Goal: Task Accomplishment & Management: Complete application form

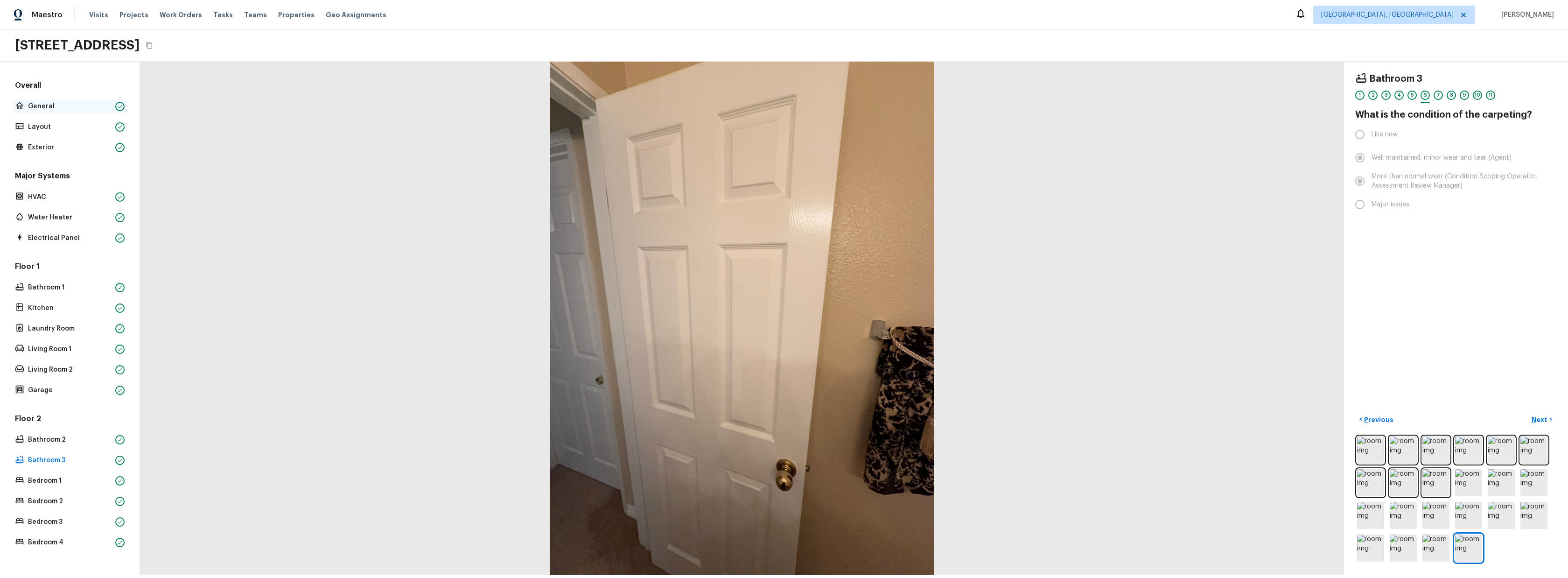
click at [47, 105] on p "General" at bounding box center [69, 106] width 84 height 9
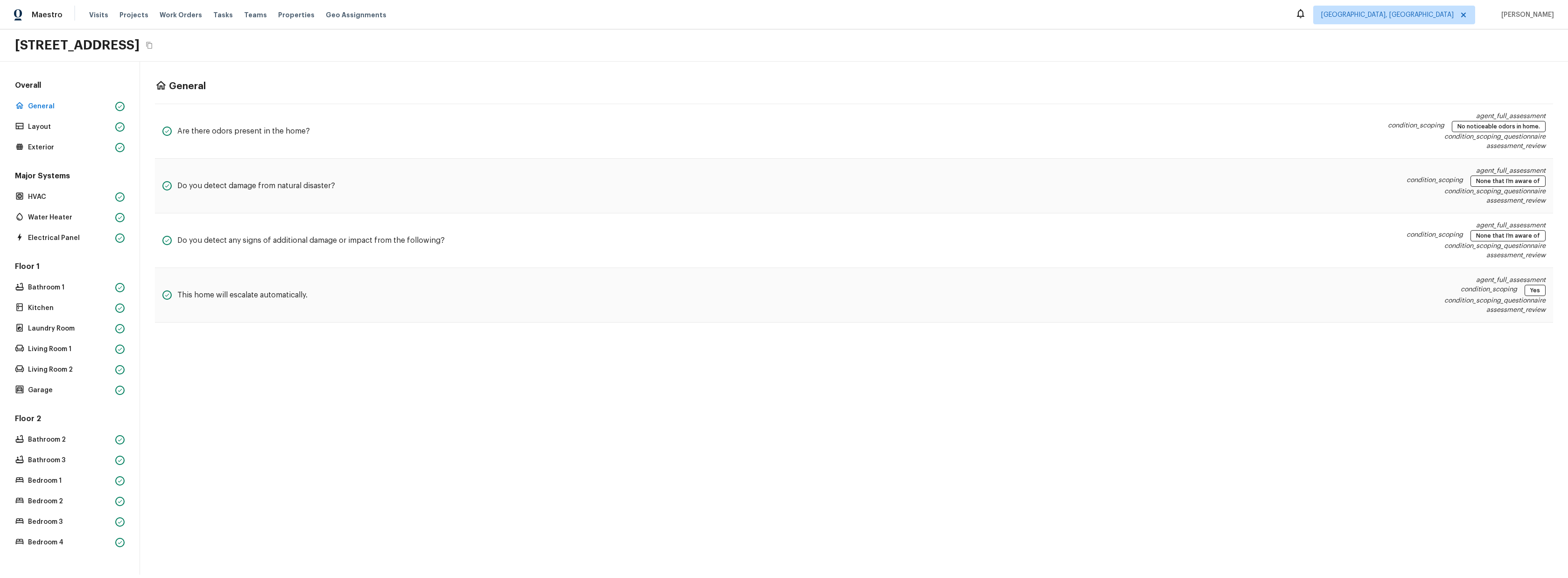
click at [589, 455] on div "General Are there odors present in the home? agent_full_assessment condition_sc…" at bounding box center [854, 318] width 1428 height 513
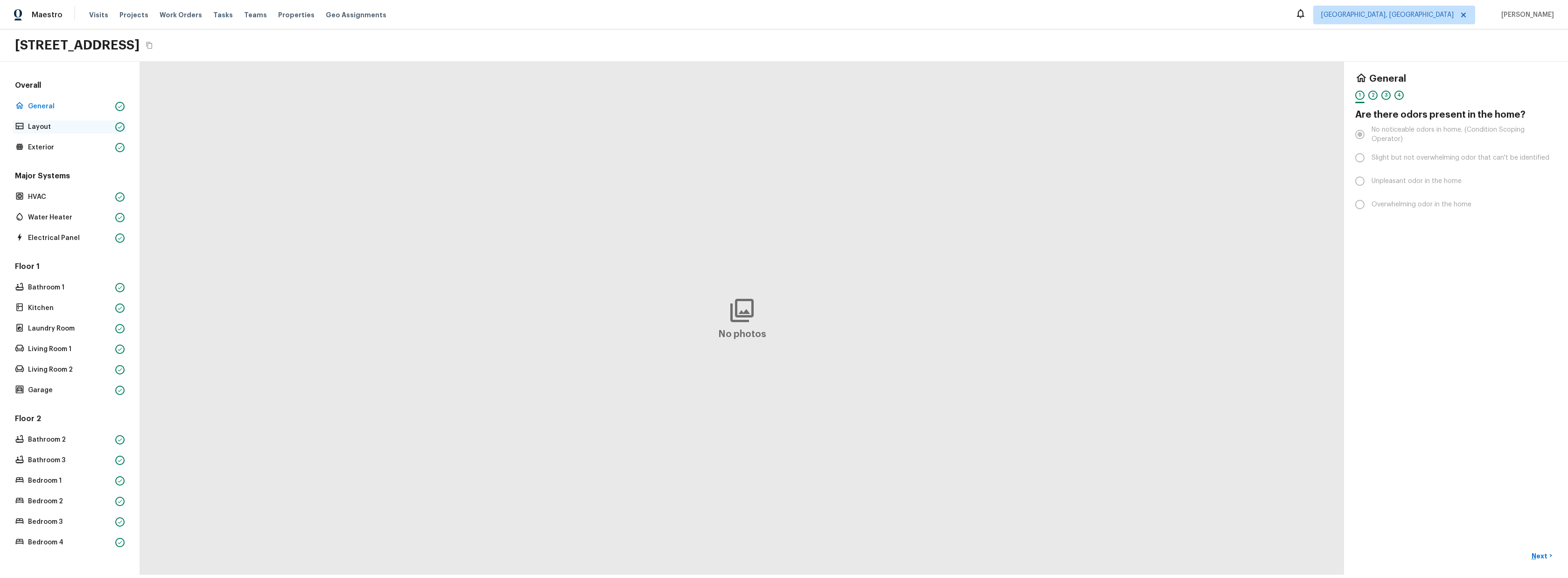
click at [55, 130] on p "Layout" at bounding box center [69, 127] width 84 height 9
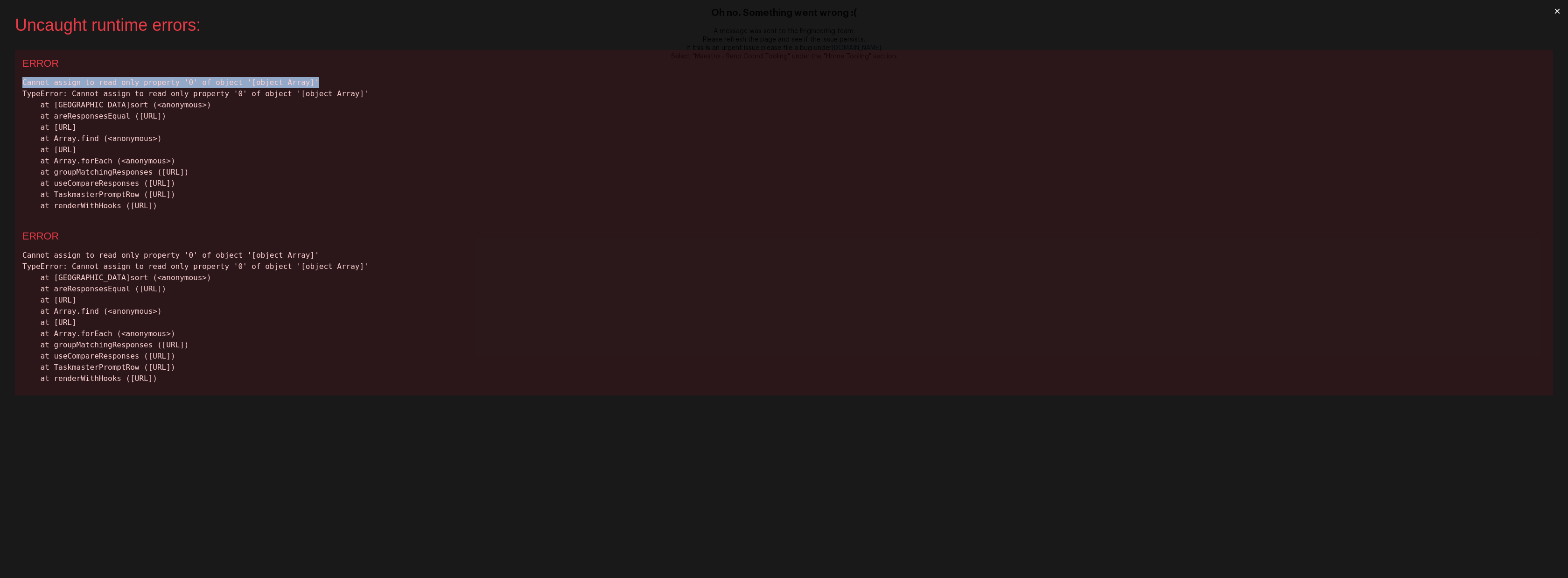
drag, startPoint x: 53, startPoint y: 80, endPoint x: 324, endPoint y: 80, distance: 271.0
click at [324, 80] on div "Cannot assign to read only property '0' of object '[object Array]' TypeError: C…" at bounding box center [784, 144] width 1523 height 135
copy div "Cannot assign to read only property '0' of object '[object Array]'"
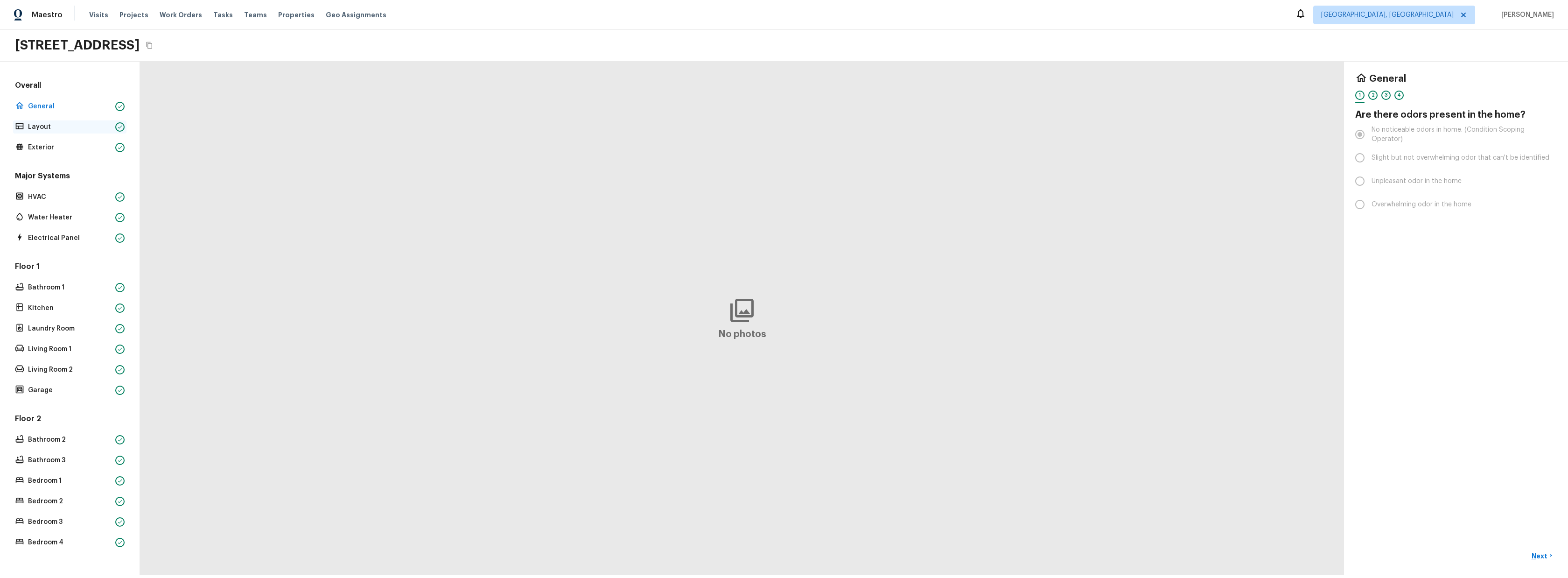
click at [45, 125] on p "Layout" at bounding box center [69, 127] width 84 height 9
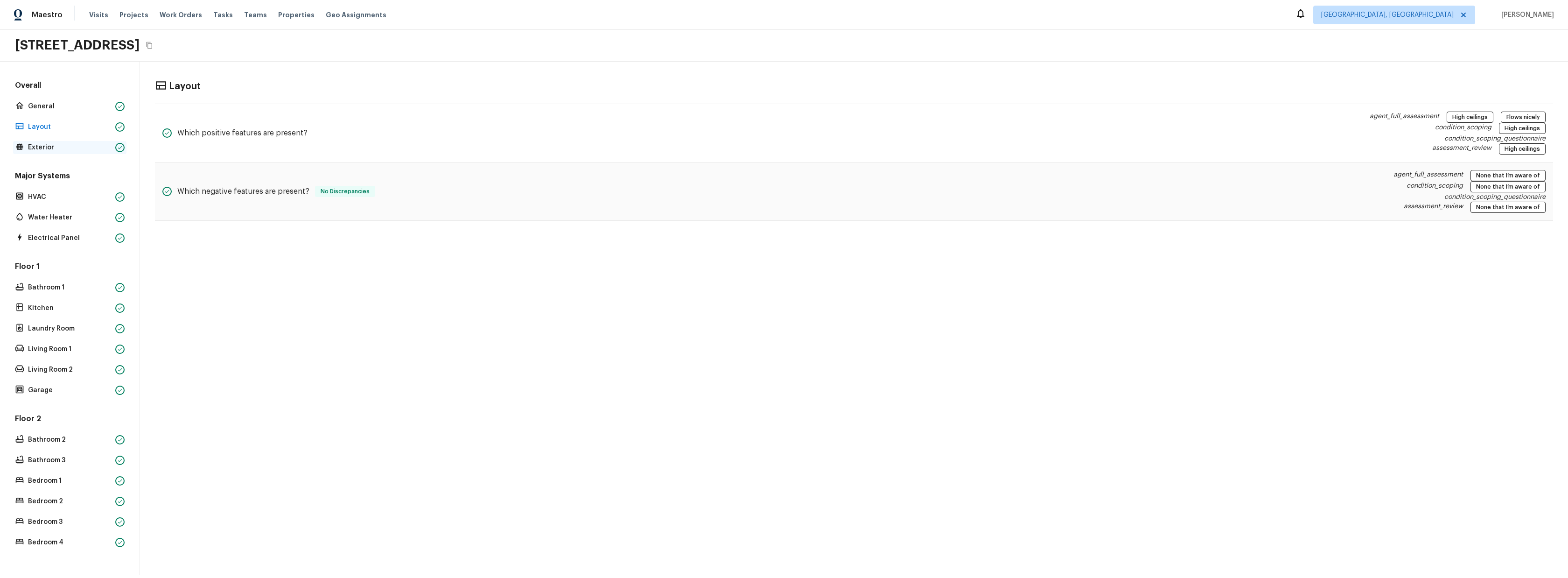
click at [57, 150] on p "Exterior" at bounding box center [69, 148] width 84 height 9
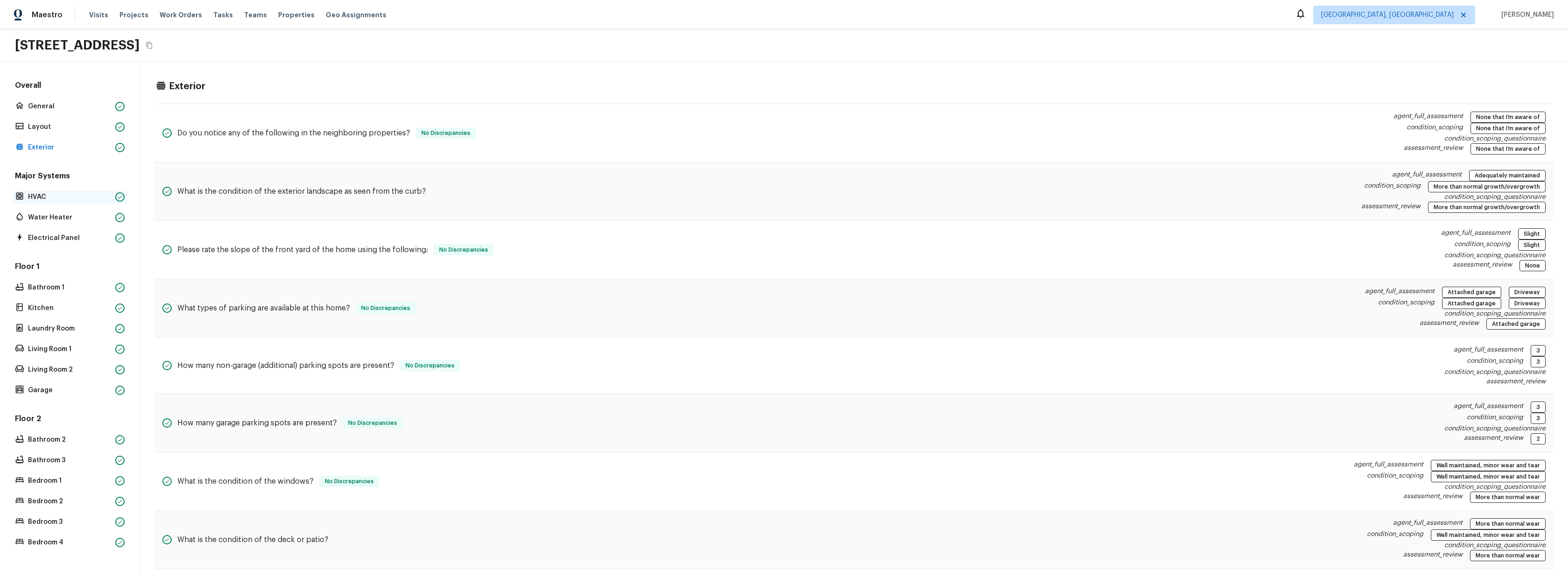
click at [42, 198] on p "HVAC" at bounding box center [69, 197] width 84 height 9
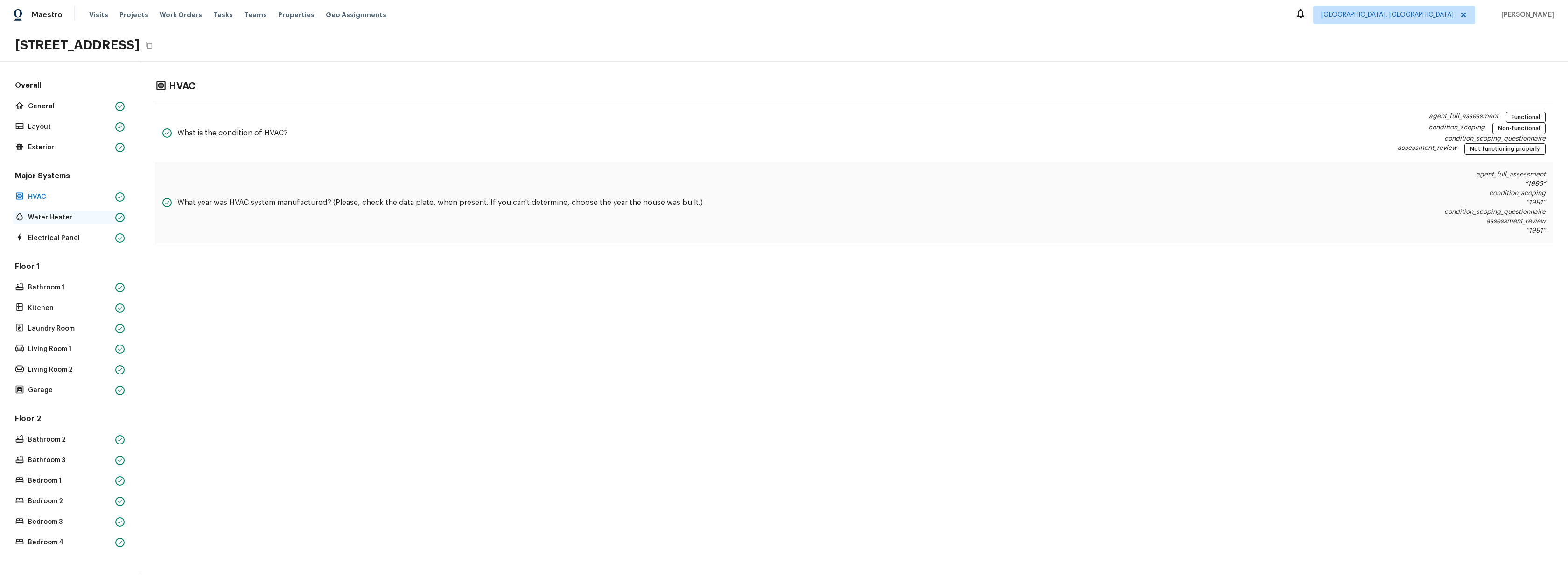
click at [57, 219] on p "Water Heater" at bounding box center [69, 218] width 84 height 9
click at [47, 241] on p "Electrical Panel" at bounding box center [69, 238] width 84 height 9
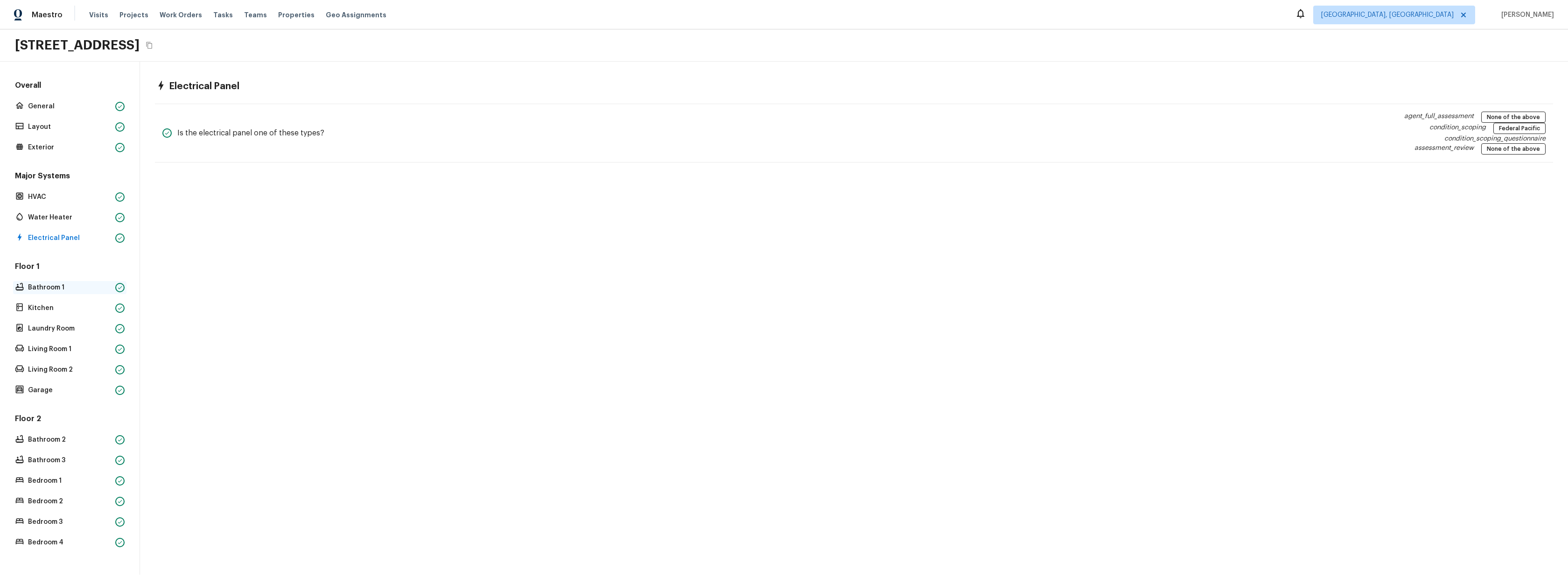
click at [50, 287] on p "Bathroom 1" at bounding box center [69, 288] width 84 height 9
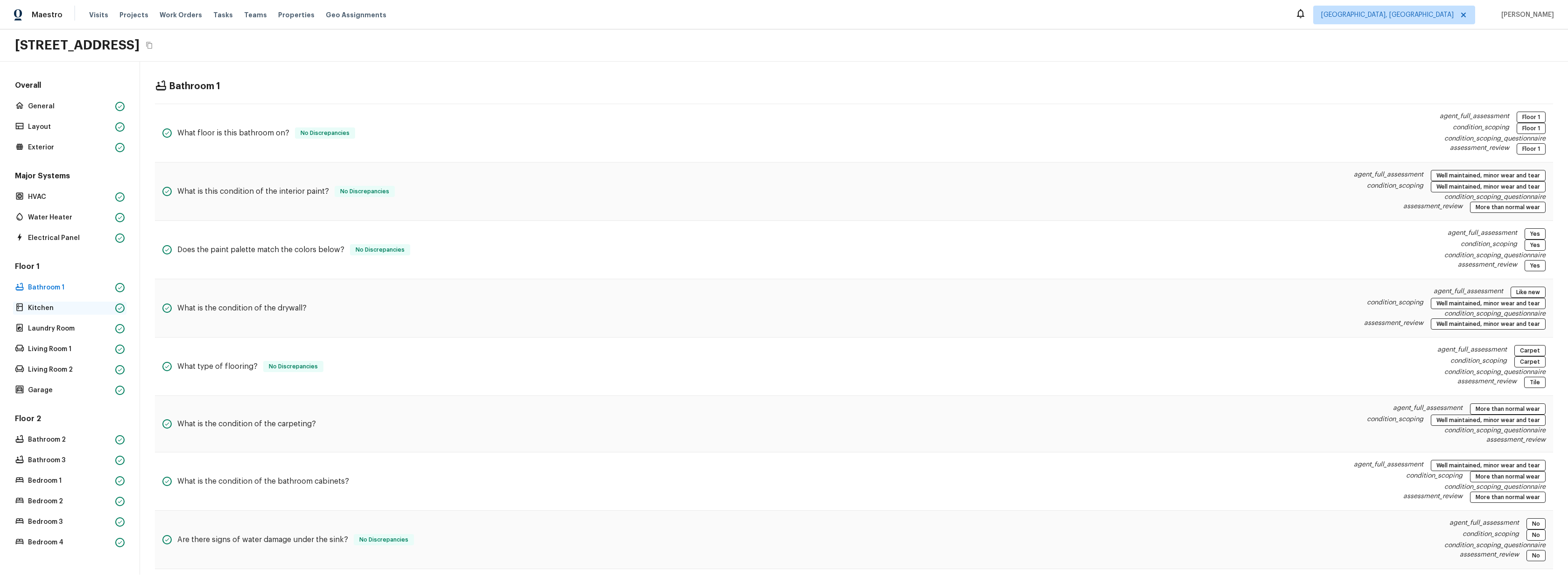
click at [49, 311] on p "Kitchen" at bounding box center [69, 308] width 84 height 9
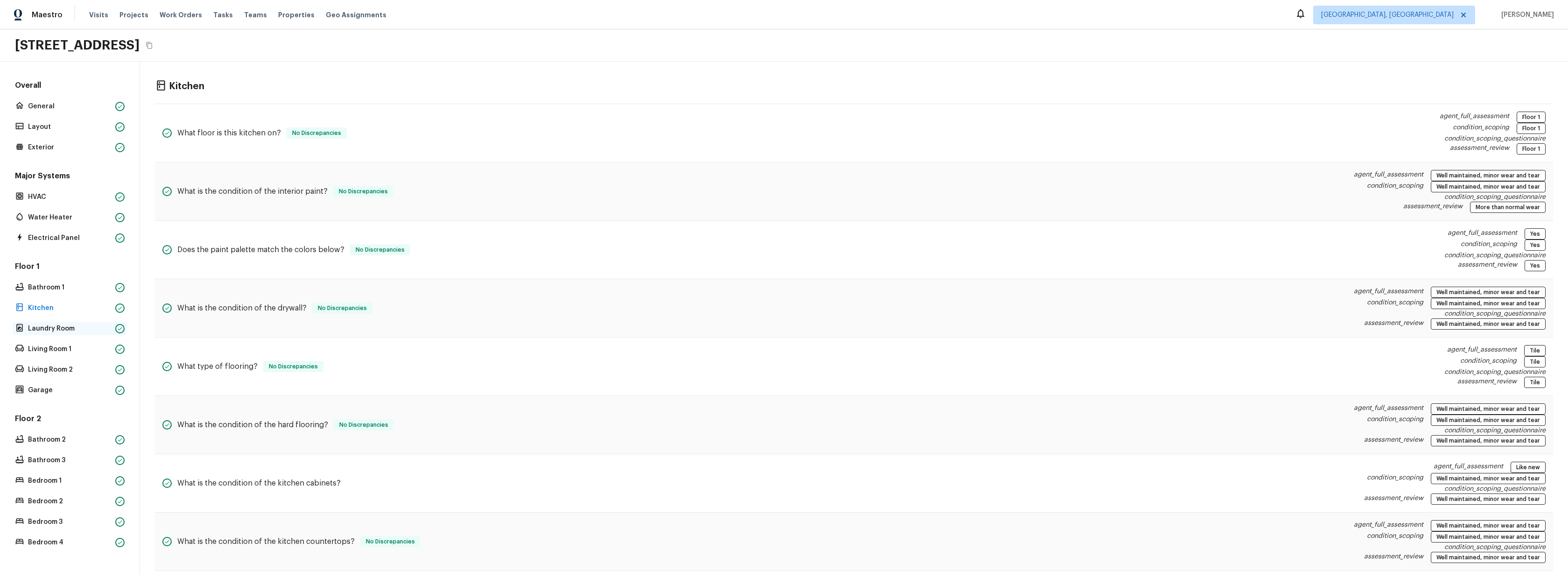
click at [63, 333] on p "Laundry Room" at bounding box center [69, 329] width 84 height 9
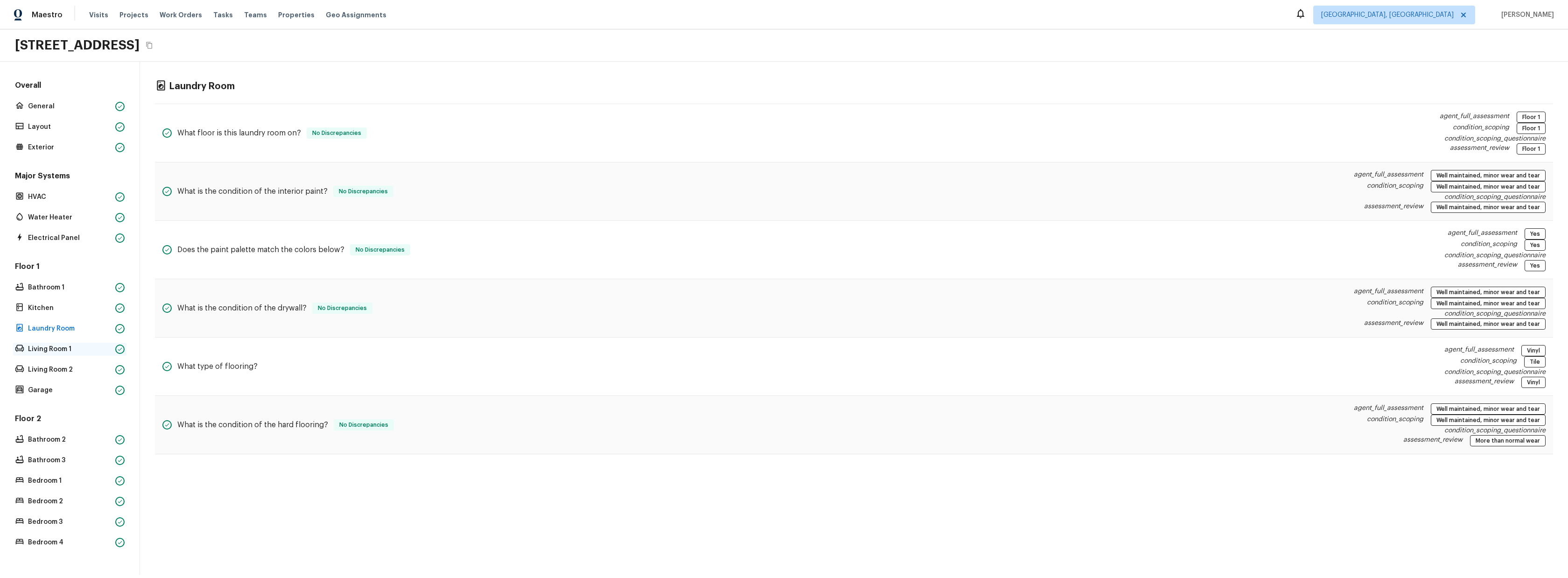
click at [63, 344] on p "Living Room 1" at bounding box center [69, 349] width 84 height 9
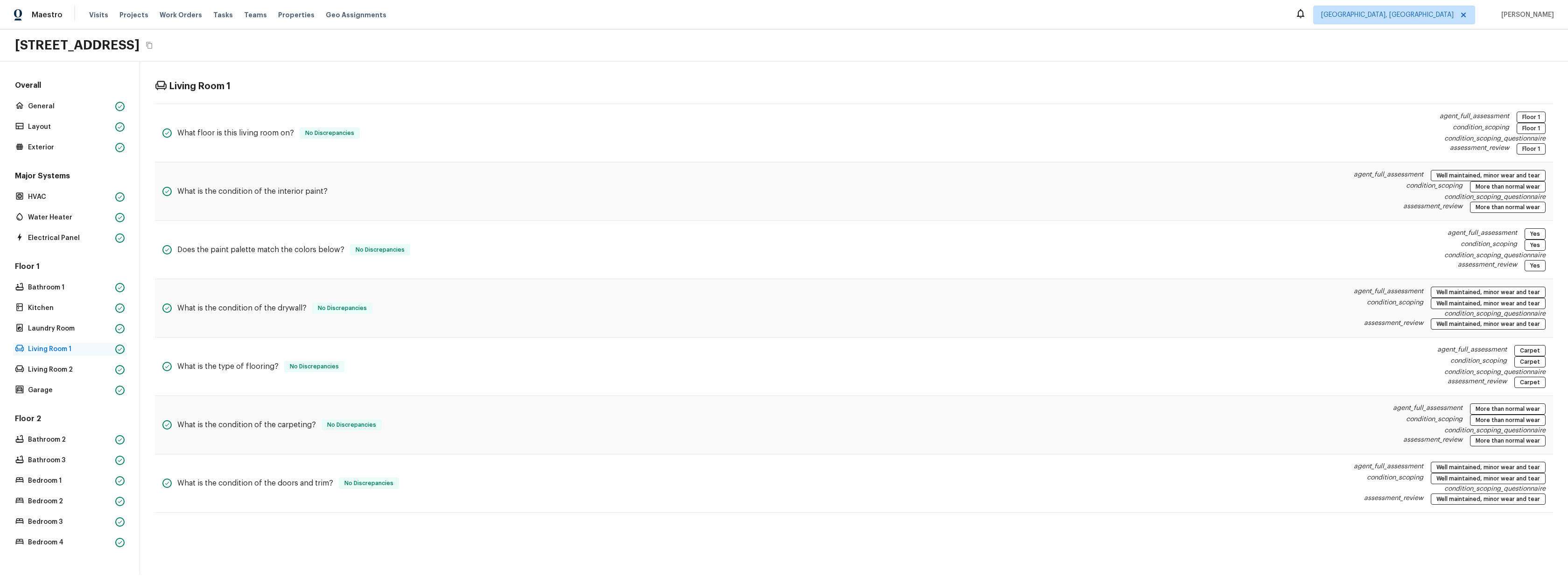
click at [56, 352] on p "Living Room 1" at bounding box center [69, 349] width 84 height 9
click at [61, 371] on p "Living Room 2" at bounding box center [69, 370] width 84 height 9
click at [60, 388] on p "Garage" at bounding box center [69, 391] width 84 height 9
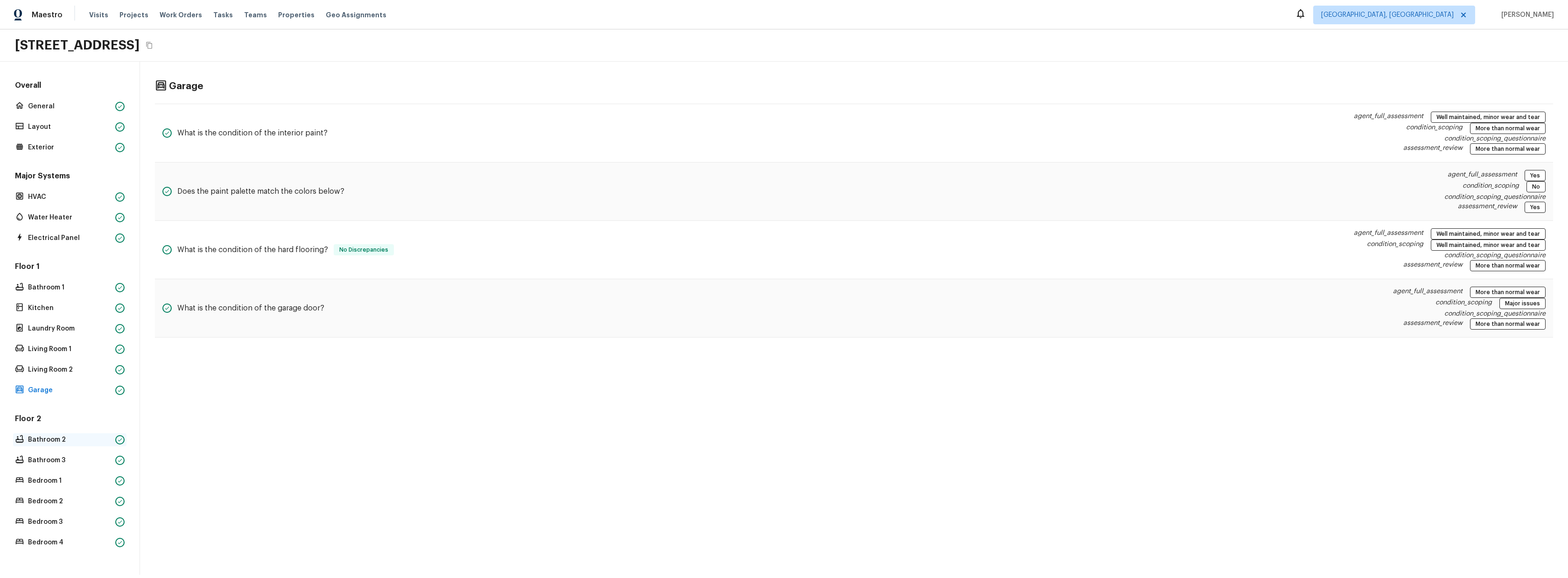
click at [63, 439] on p "Bathroom 2" at bounding box center [69, 440] width 84 height 9
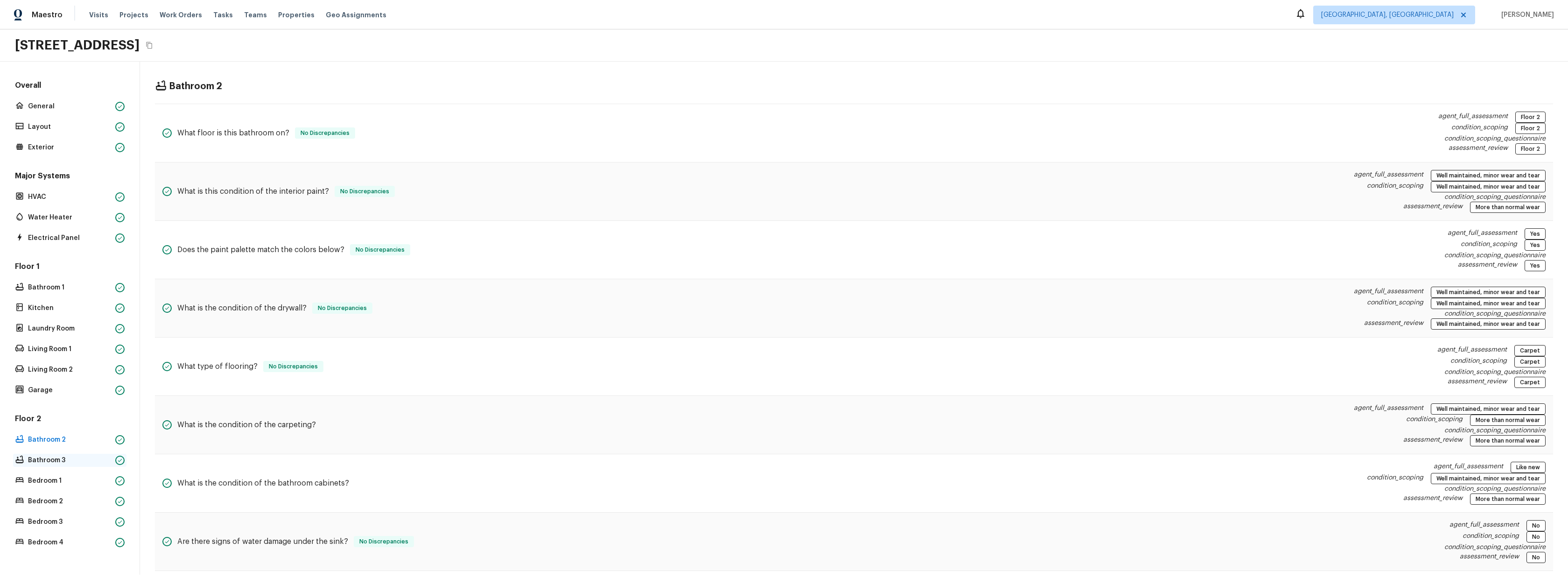
click at [70, 460] on p "Bathroom 3" at bounding box center [69, 461] width 84 height 9
click at [60, 477] on p "Bedroom 1" at bounding box center [69, 481] width 84 height 9
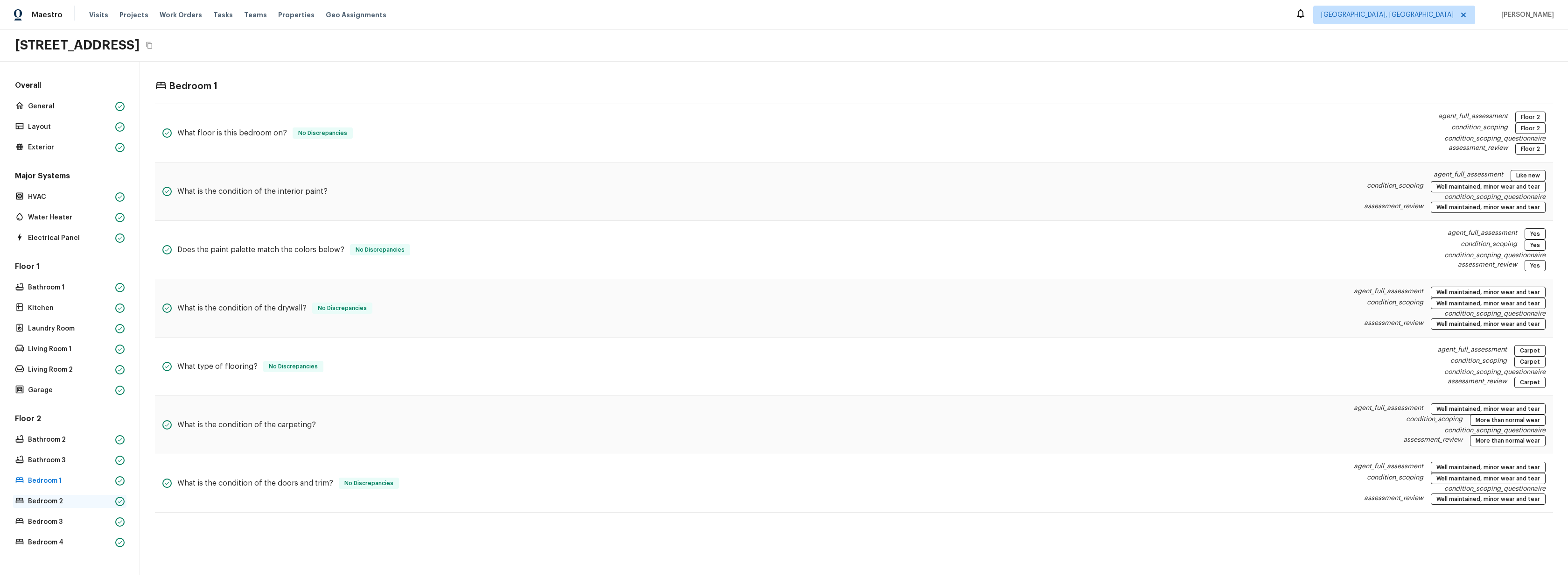
click at [61, 502] on p "Bedroom 2" at bounding box center [69, 501] width 84 height 9
click at [64, 519] on p "Bedroom 3" at bounding box center [69, 522] width 84 height 9
click at [57, 540] on p "Bedroom 4" at bounding box center [69, 542] width 84 height 9
click at [433, 78] on div "Bedroom 4 What floor is this bedroom on? No Discrepancies agent_full_assessment…" at bounding box center [854, 296] width 1428 height 470
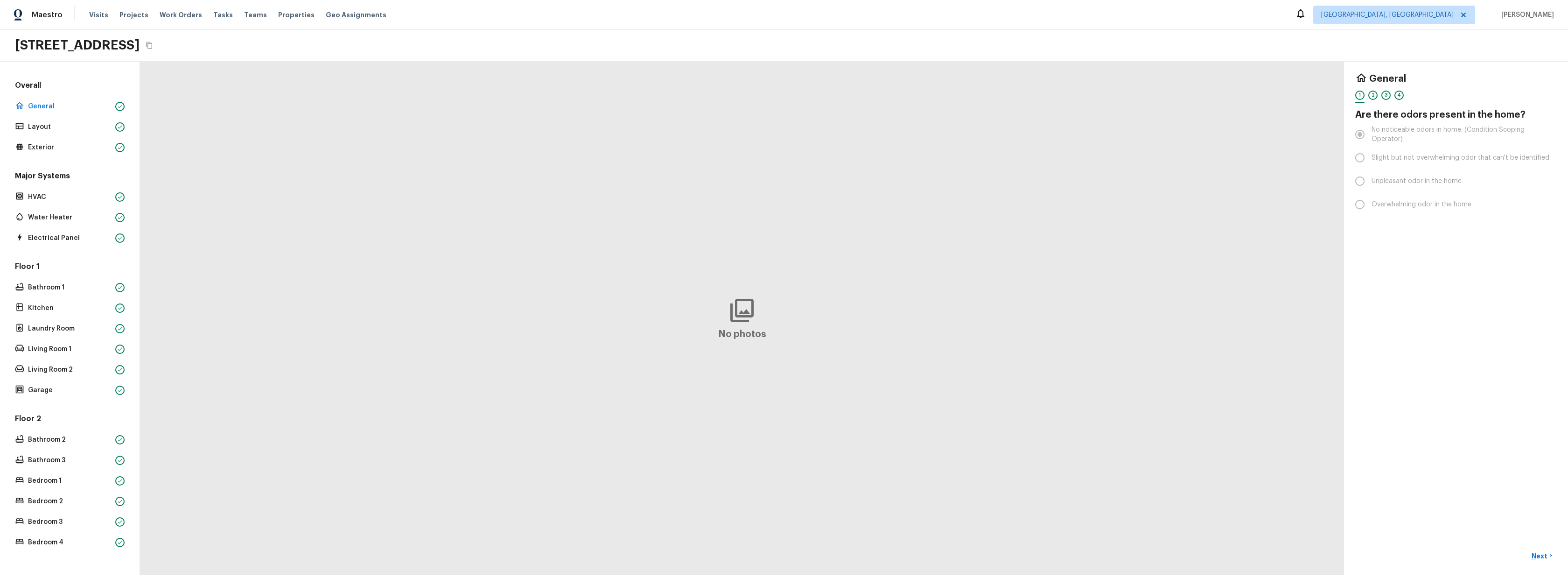
click at [57, 115] on div "Overall General Layout Exterior" at bounding box center [70, 117] width 113 height 74
click at [58, 109] on p "General" at bounding box center [69, 106] width 84 height 9
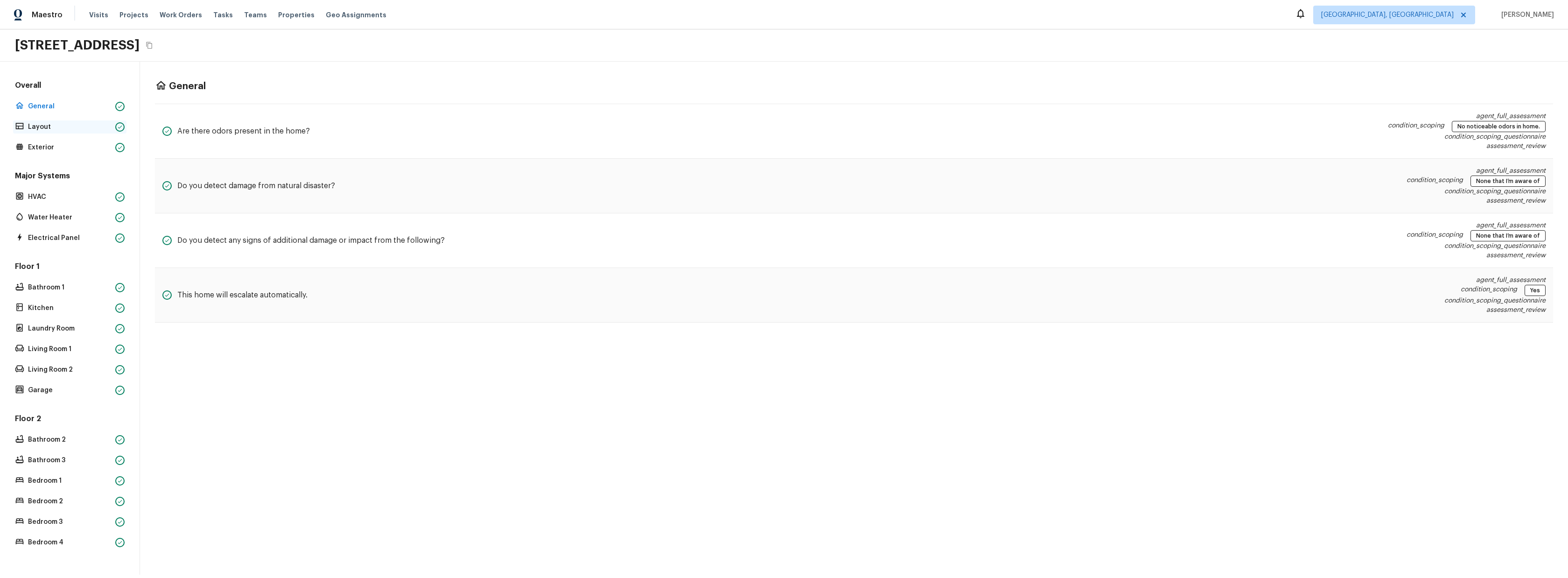
click at [53, 125] on p "Layout" at bounding box center [69, 127] width 84 height 9
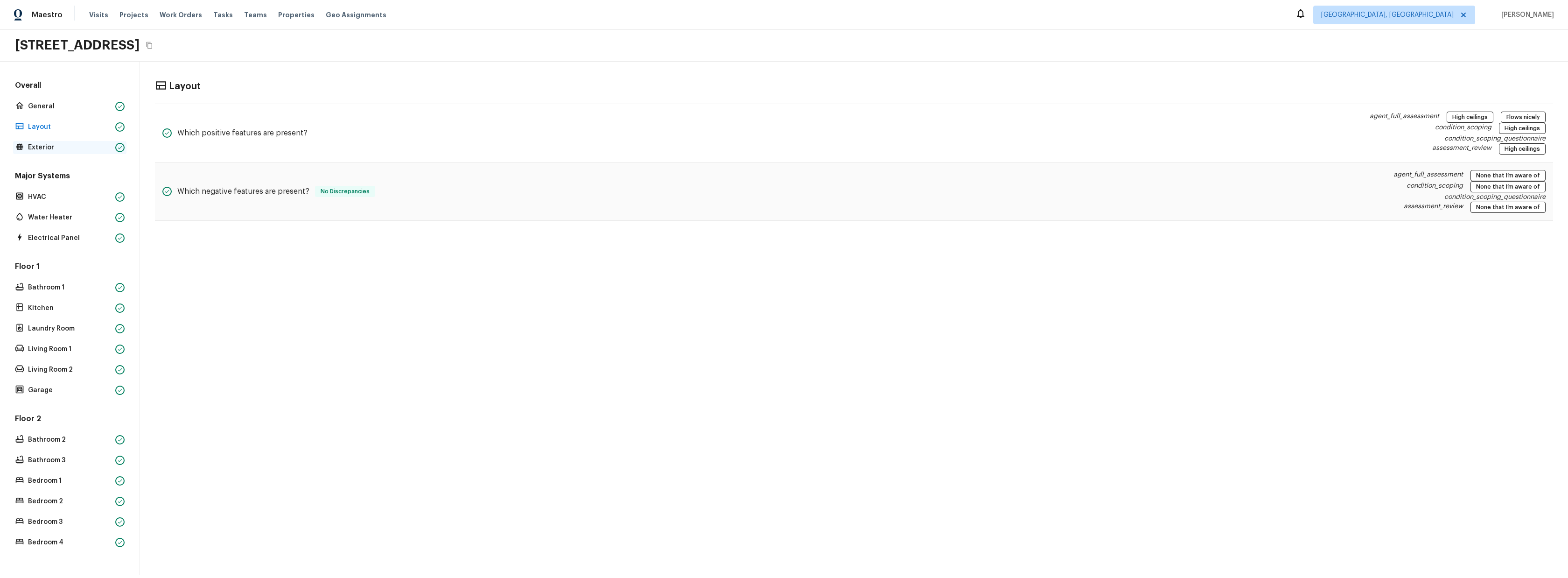
click at [55, 150] on p "Exterior" at bounding box center [69, 148] width 84 height 9
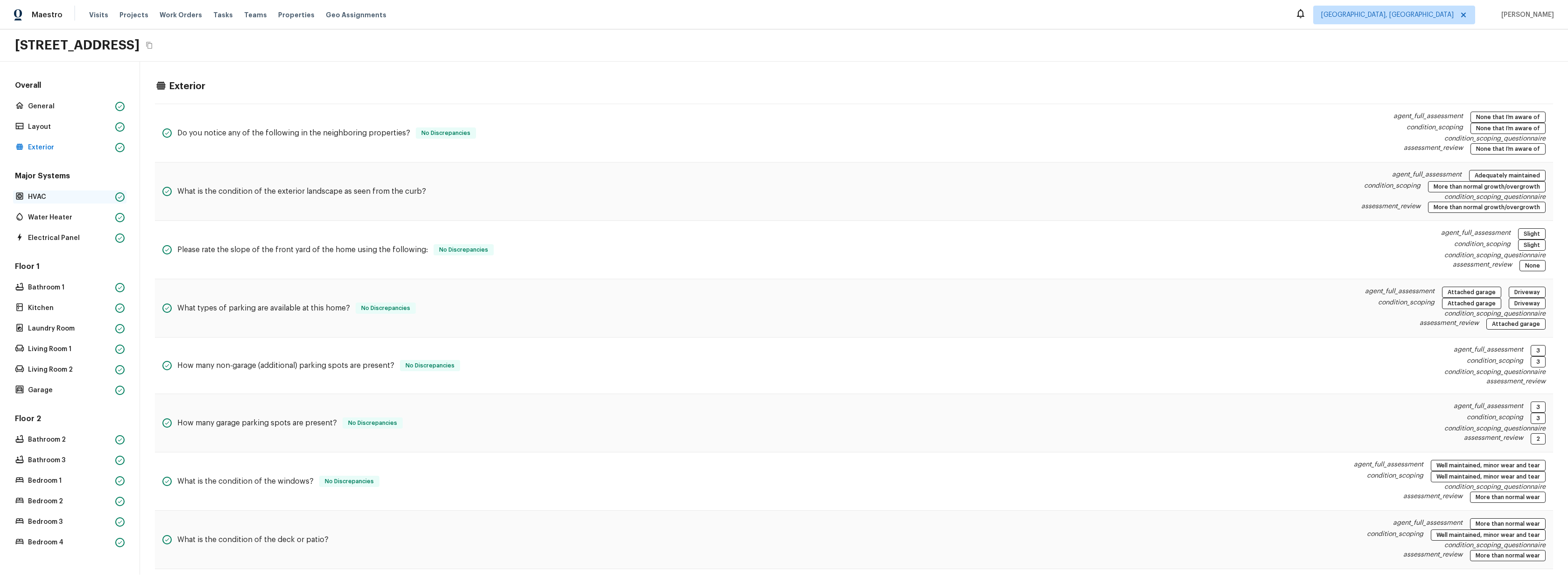
click at [64, 195] on p "HVAC" at bounding box center [69, 197] width 84 height 9
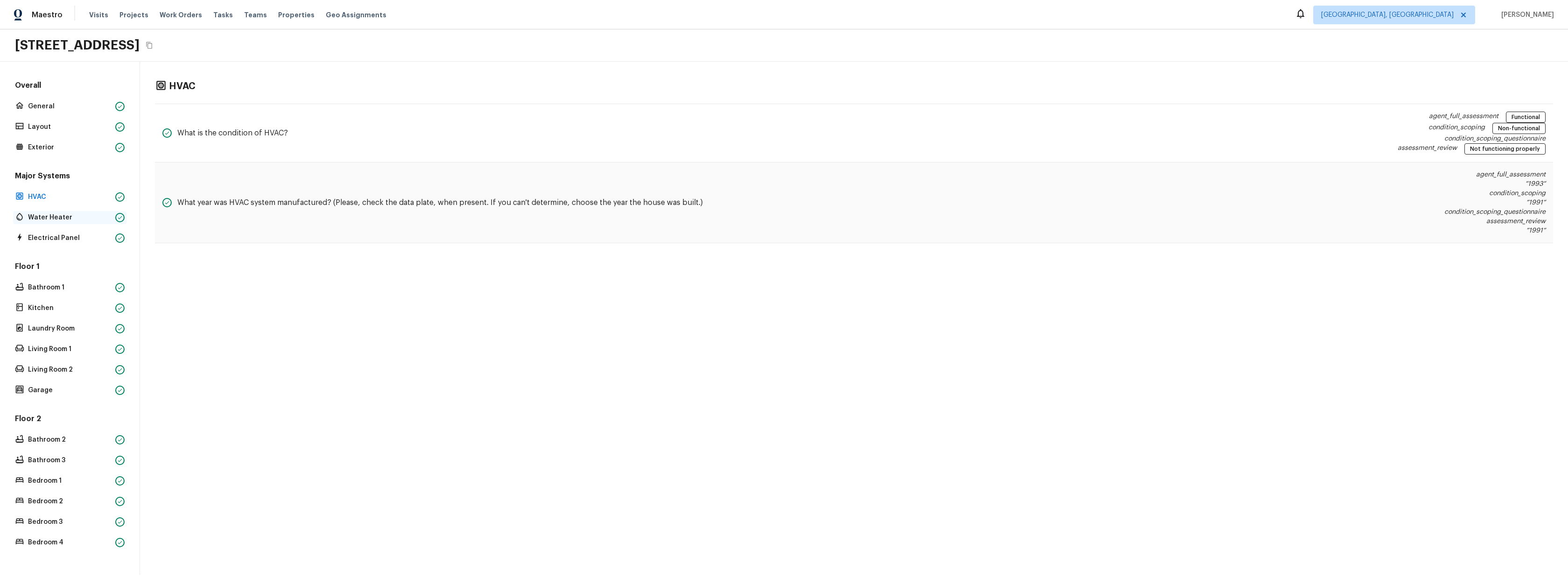
click at [67, 214] on p "Water Heater" at bounding box center [69, 218] width 84 height 9
click at [69, 236] on p "Electrical Panel" at bounding box center [69, 238] width 84 height 9
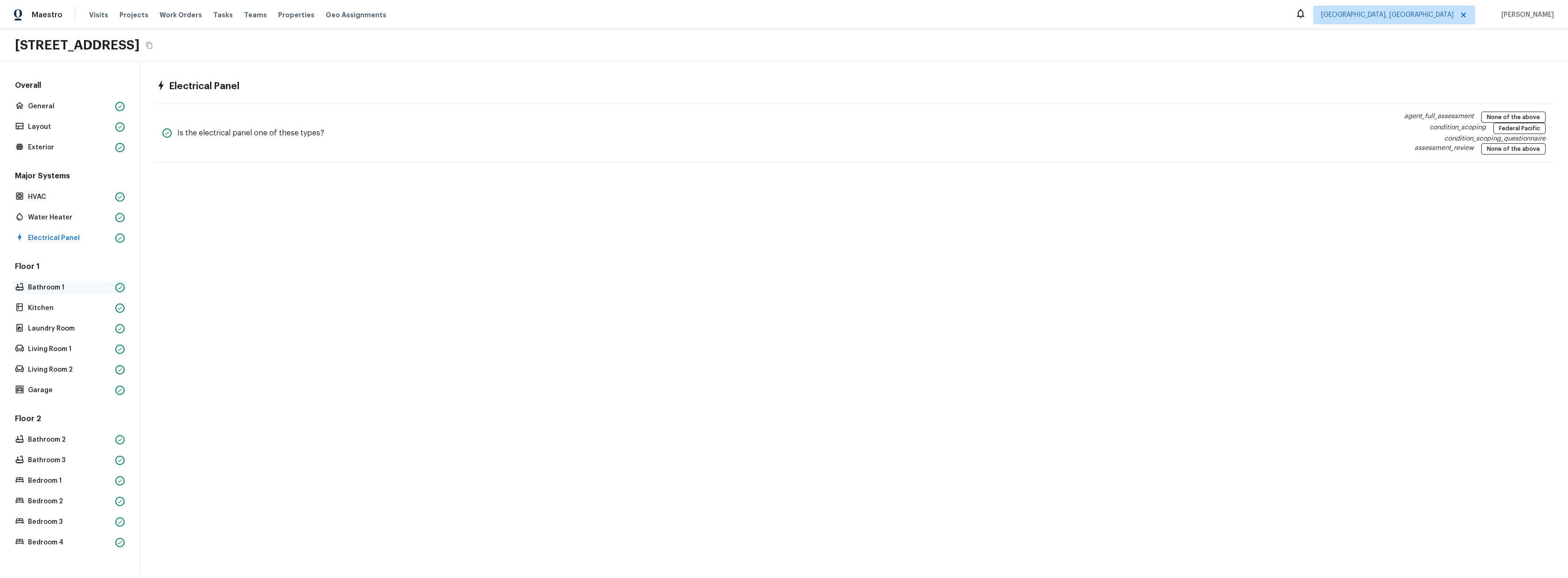
click at [66, 283] on p "Bathroom 1" at bounding box center [69, 288] width 84 height 9
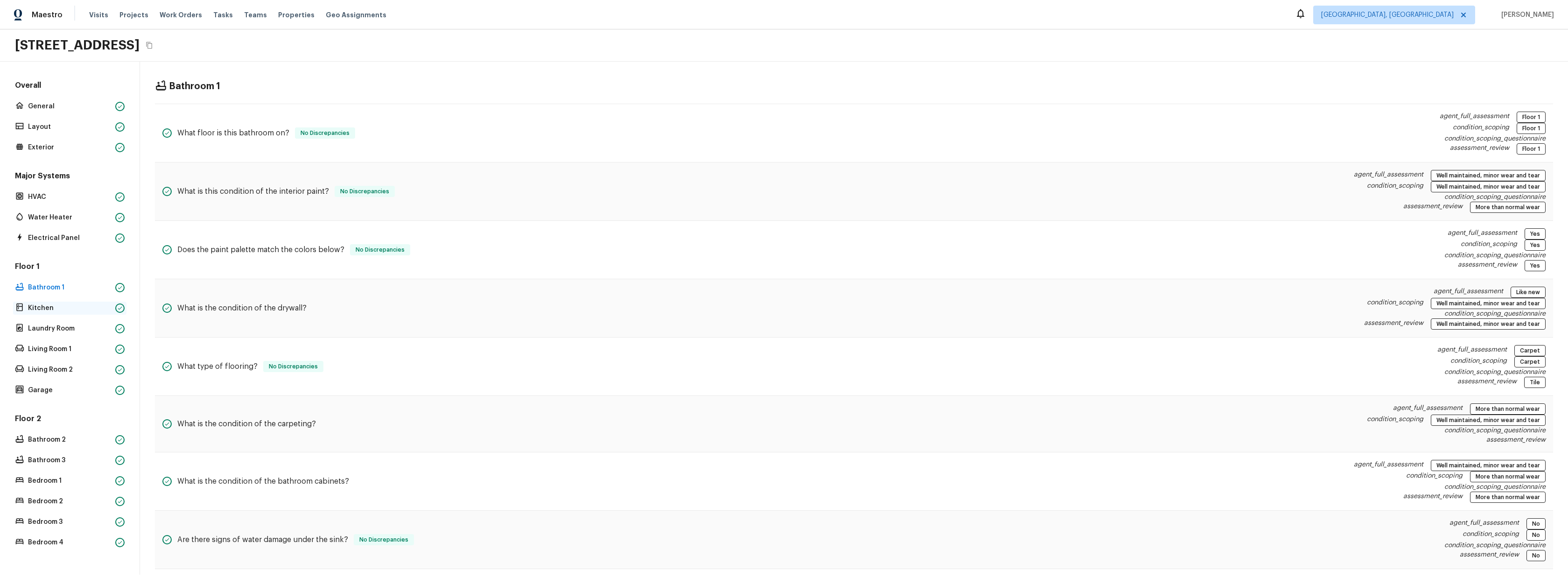
click at [71, 309] on p "Kitchen" at bounding box center [69, 308] width 84 height 9
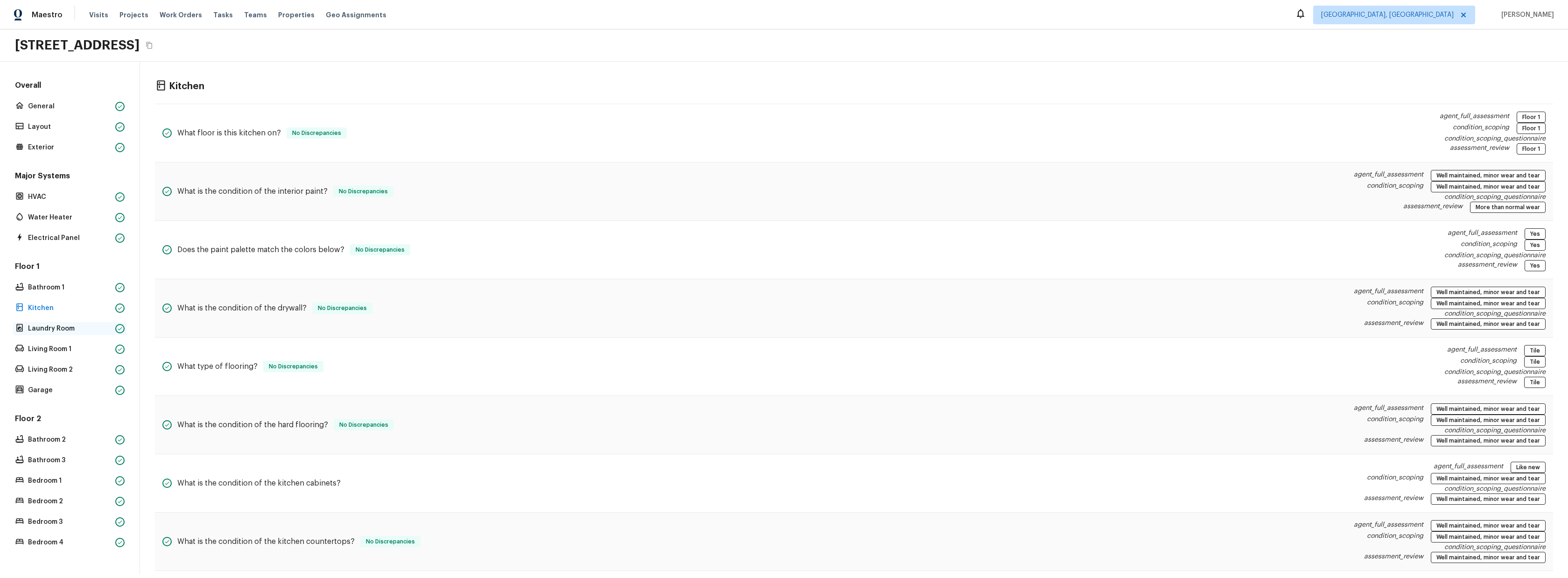
click at [68, 331] on p "Laundry Room" at bounding box center [69, 329] width 84 height 9
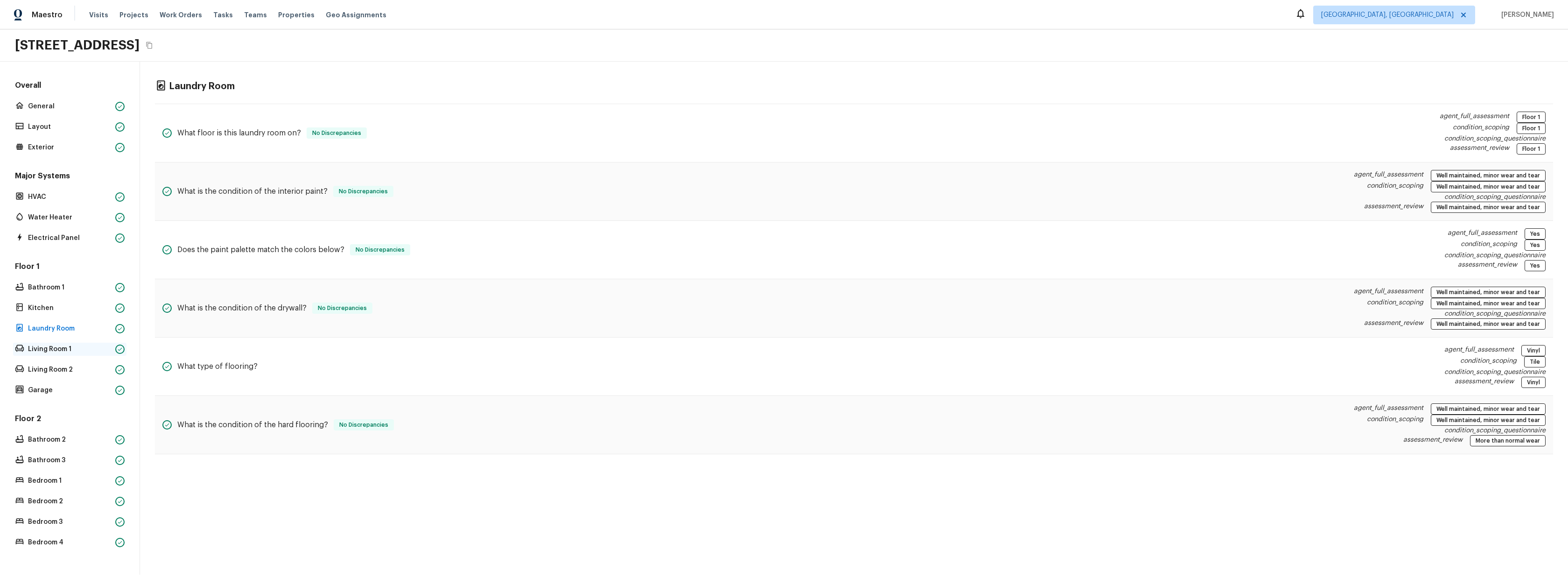
click at [69, 352] on p "Living Room 1" at bounding box center [69, 349] width 84 height 9
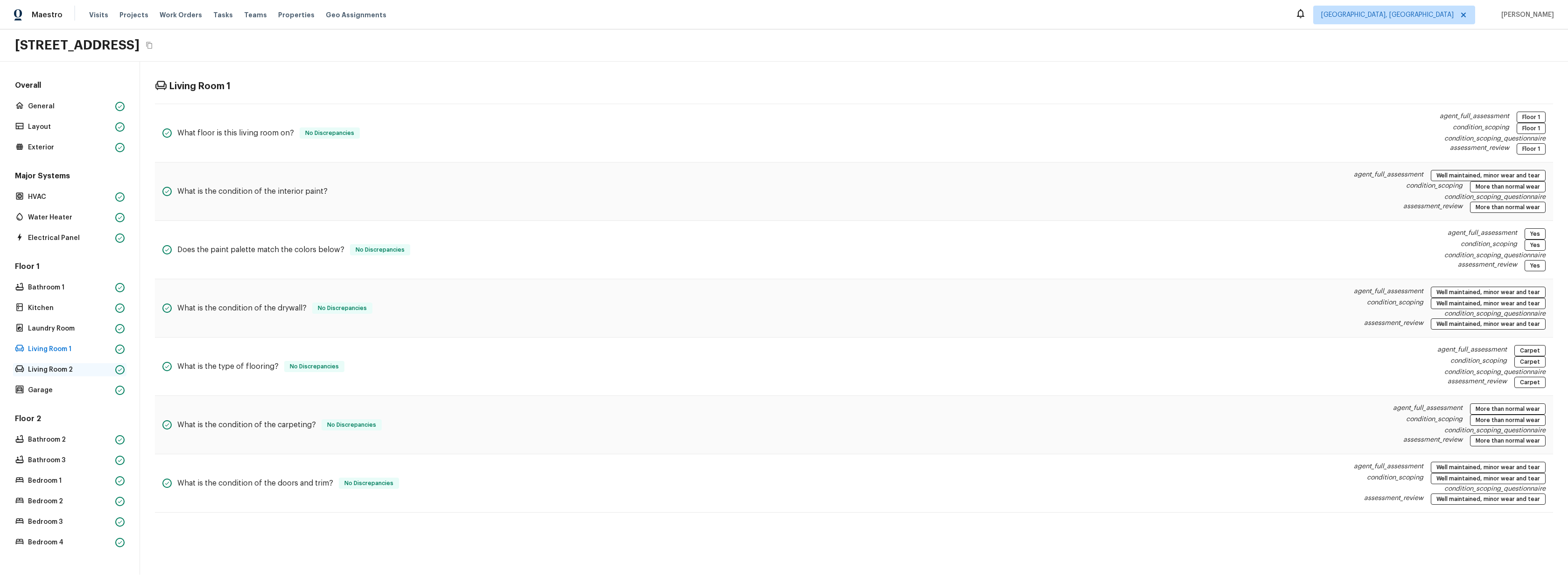
click at [68, 368] on p "Living Room 2" at bounding box center [69, 370] width 84 height 9
click at [65, 391] on p "Garage" at bounding box center [69, 391] width 84 height 9
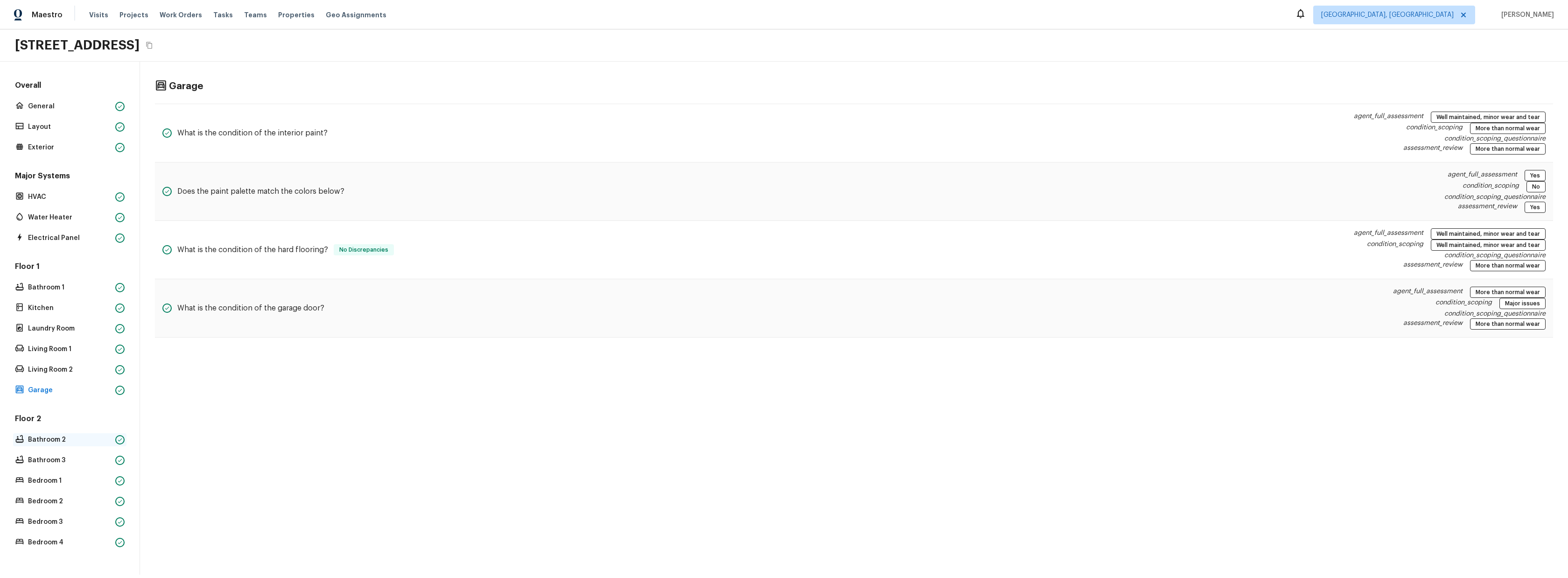
click at [61, 441] on p "Bathroom 2" at bounding box center [69, 440] width 84 height 9
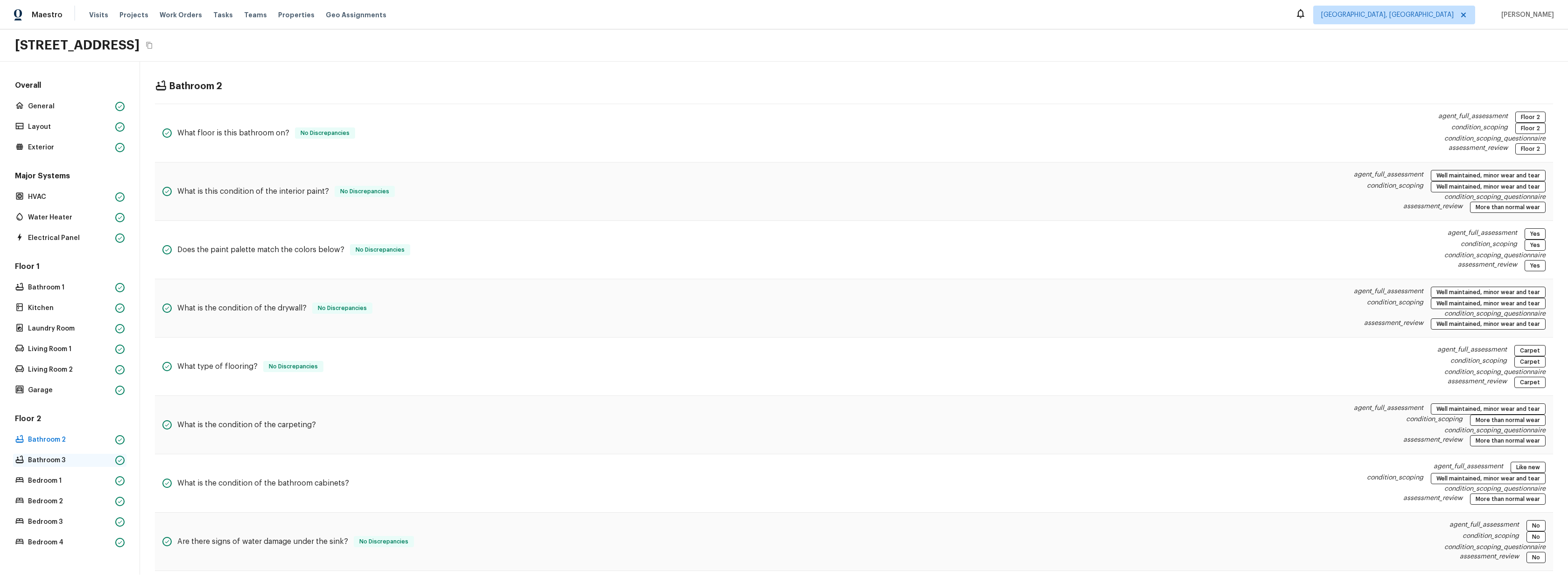
click at [63, 457] on p "Bathroom 3" at bounding box center [69, 461] width 84 height 9
click at [61, 476] on p "Bedroom 1" at bounding box center [69, 481] width 84 height 9
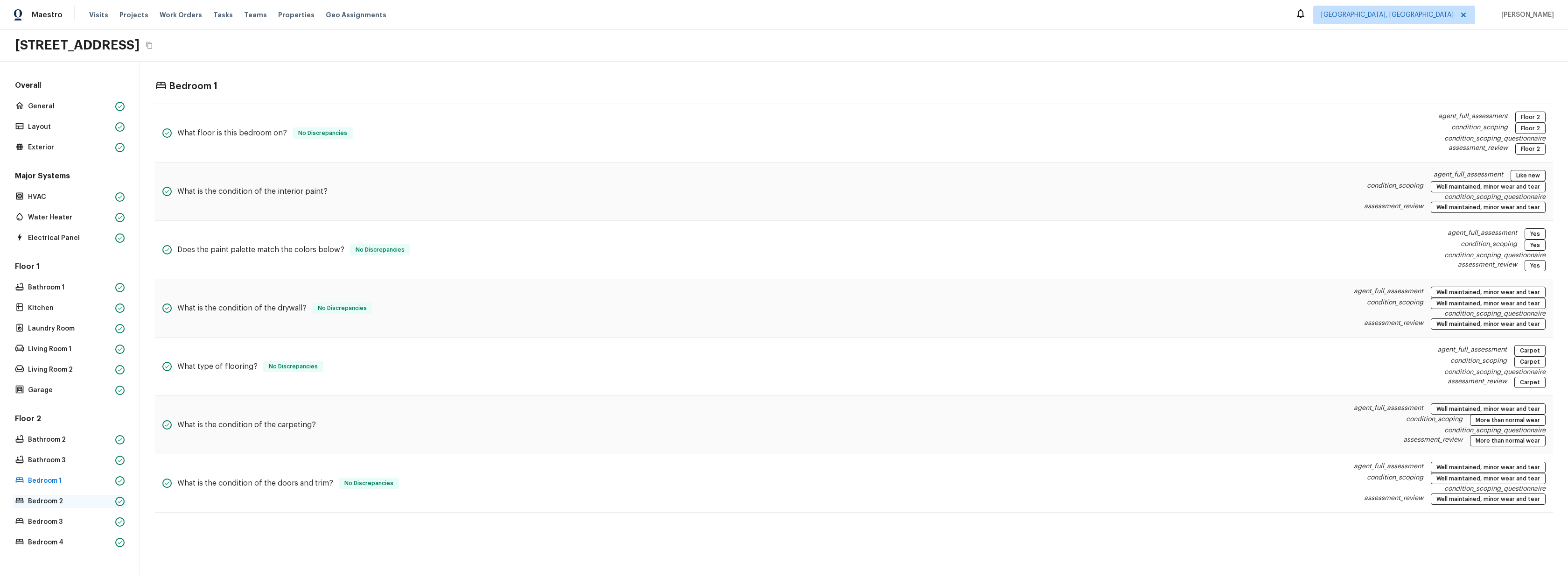
click at [59, 497] on p "Bedroom 2" at bounding box center [69, 501] width 84 height 9
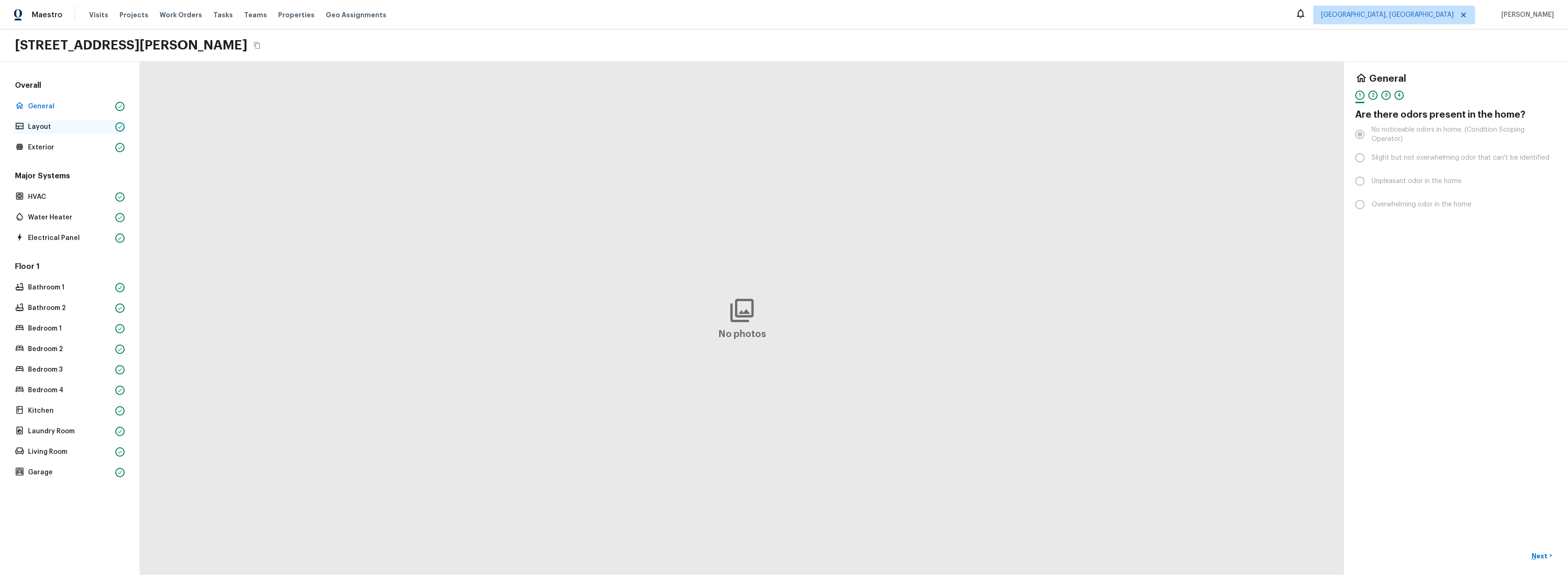
click at [45, 124] on p "Layout" at bounding box center [69, 127] width 84 height 9
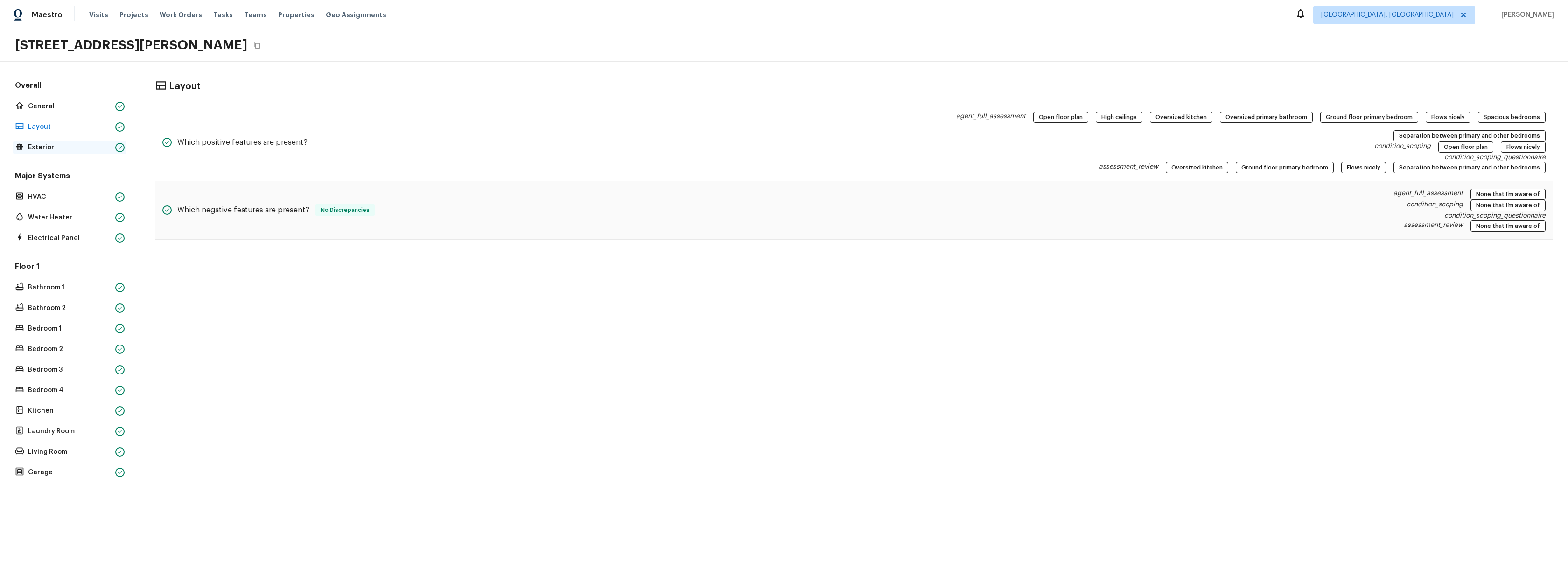
click at [45, 148] on p "Exterior" at bounding box center [69, 148] width 84 height 9
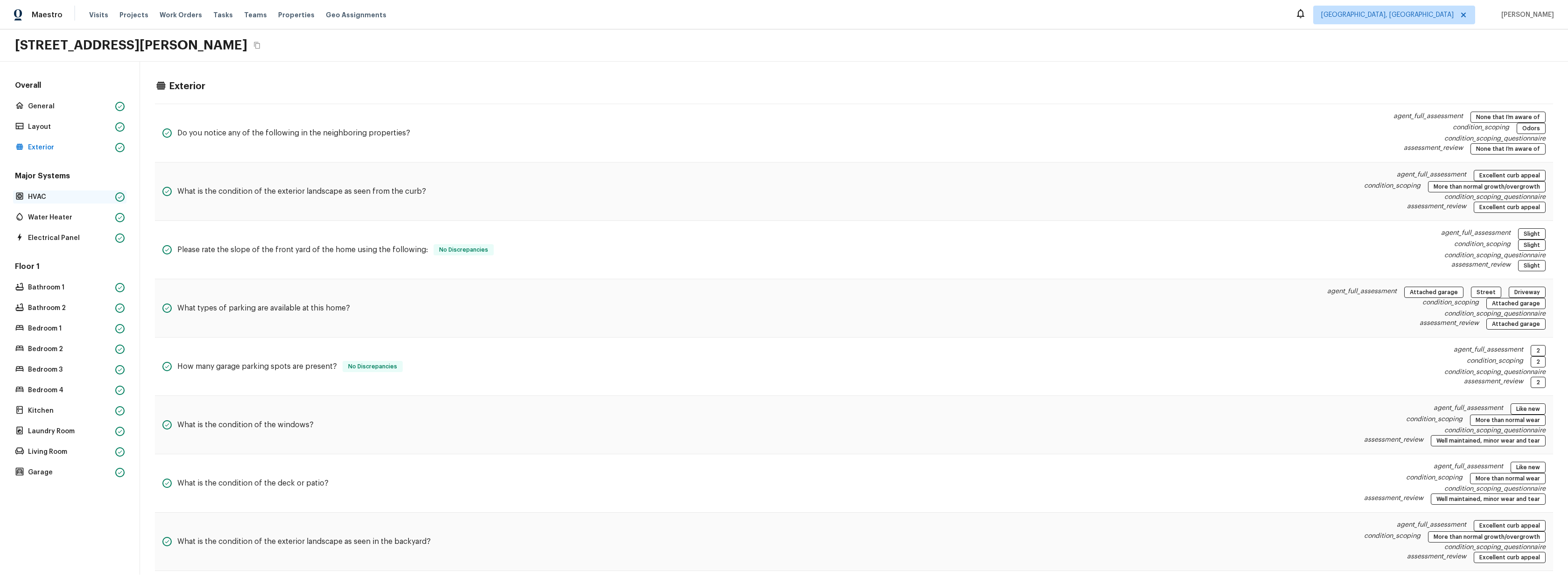
click at [38, 198] on p "HVAC" at bounding box center [69, 197] width 84 height 9
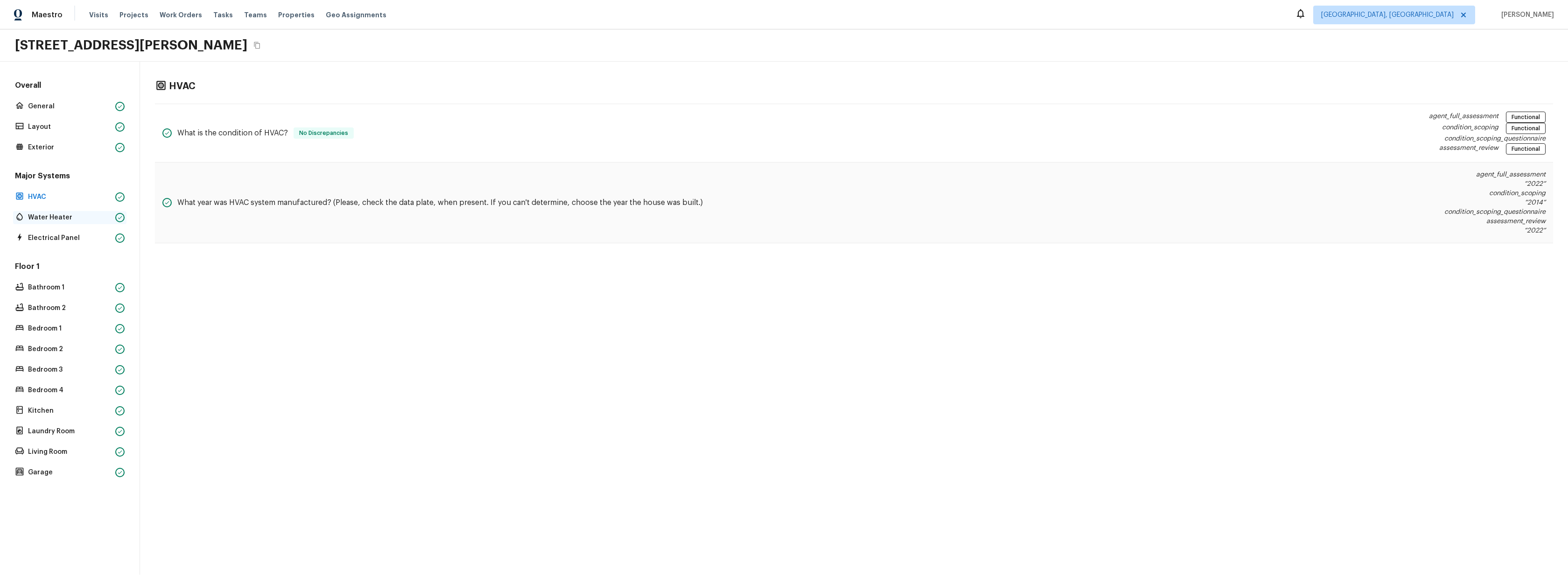
click at [49, 215] on p "Water Heater" at bounding box center [69, 218] width 84 height 9
click at [55, 238] on p "Electrical Panel" at bounding box center [69, 238] width 84 height 9
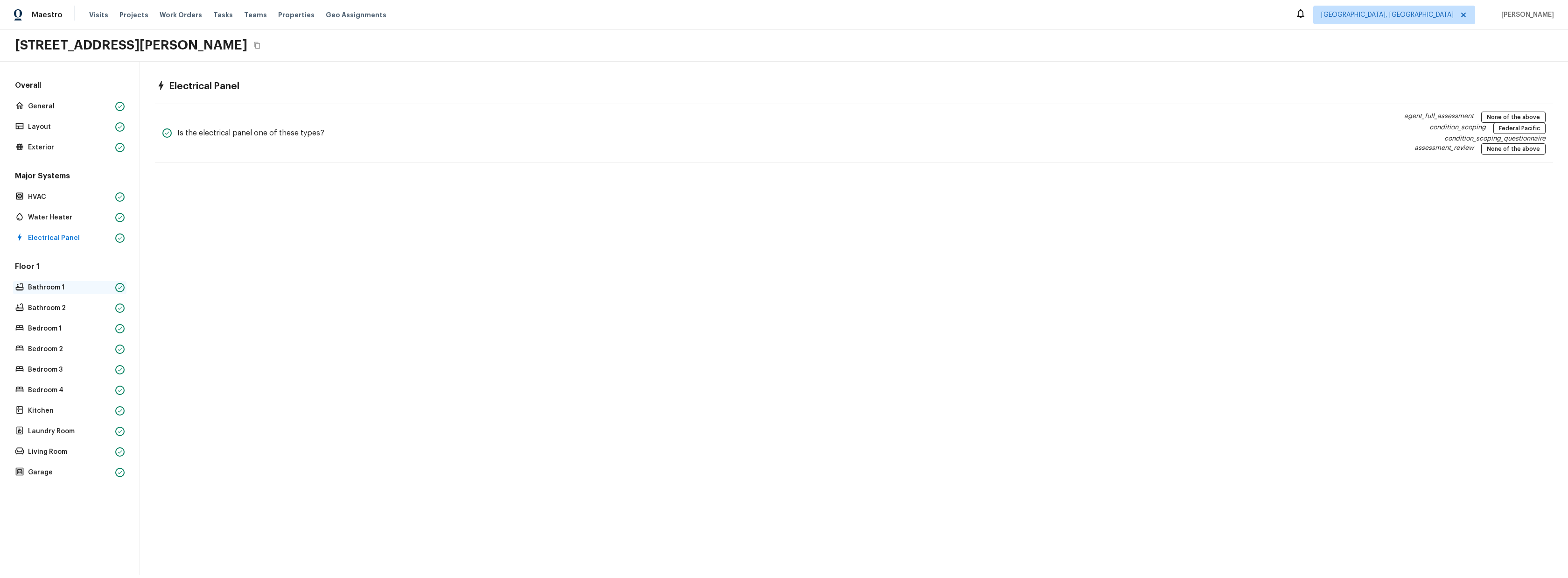
drag, startPoint x: 60, startPoint y: 276, endPoint x: 60, endPoint y: 286, distance: 10.0
click at [60, 279] on div "Floor 1 Bathroom 1 Bathroom 2 Bedroom 1 Bedroom 2 Bedroom 3 Bedroom 4 Kitchen L…" at bounding box center [70, 370] width 113 height 218
click at [60, 286] on p "Bathroom 1" at bounding box center [69, 288] width 84 height 9
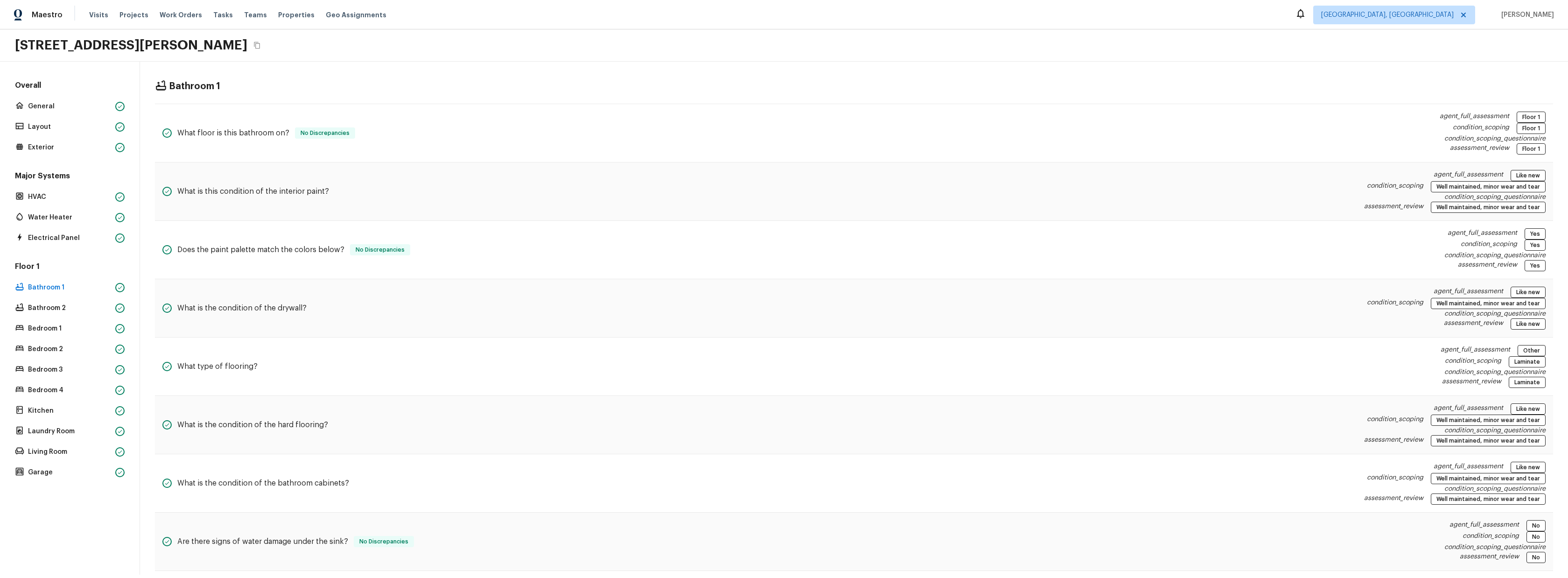
click at [60, 316] on div "Floor 1 Bathroom 1 Bathroom 2 Bedroom 1 Bedroom 2 Bedroom 3 Bedroom 4 Kitchen L…" at bounding box center [70, 370] width 113 height 218
click at [59, 313] on div "Bathroom 2" at bounding box center [70, 308] width 113 height 13
click at [61, 304] on p "Bathroom 2" at bounding box center [69, 308] width 84 height 9
click at [49, 325] on p "Bedroom 1" at bounding box center [69, 329] width 84 height 9
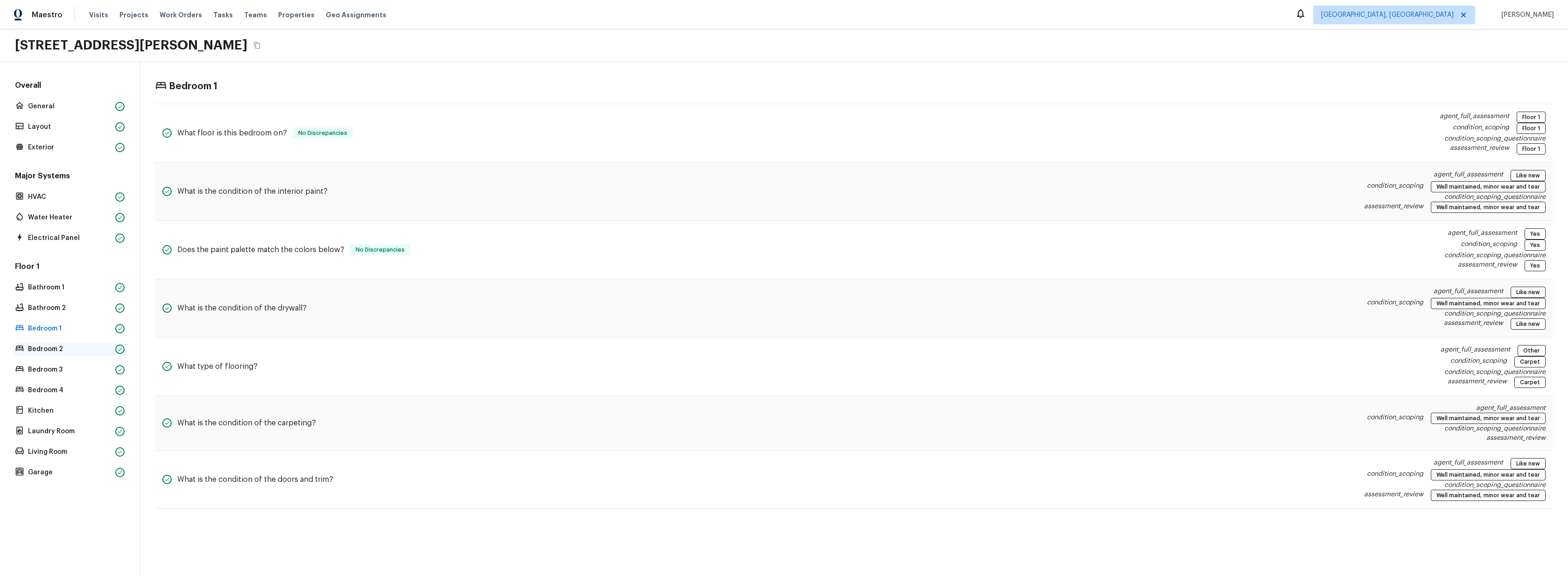
click at [48, 349] on p "Bedroom 2" at bounding box center [69, 349] width 84 height 9
click at [53, 369] on p "Bedroom 3" at bounding box center [69, 370] width 84 height 9
click at [45, 389] on p "Bedroom 4" at bounding box center [69, 391] width 84 height 9
click at [42, 407] on p "Kitchen" at bounding box center [69, 411] width 84 height 9
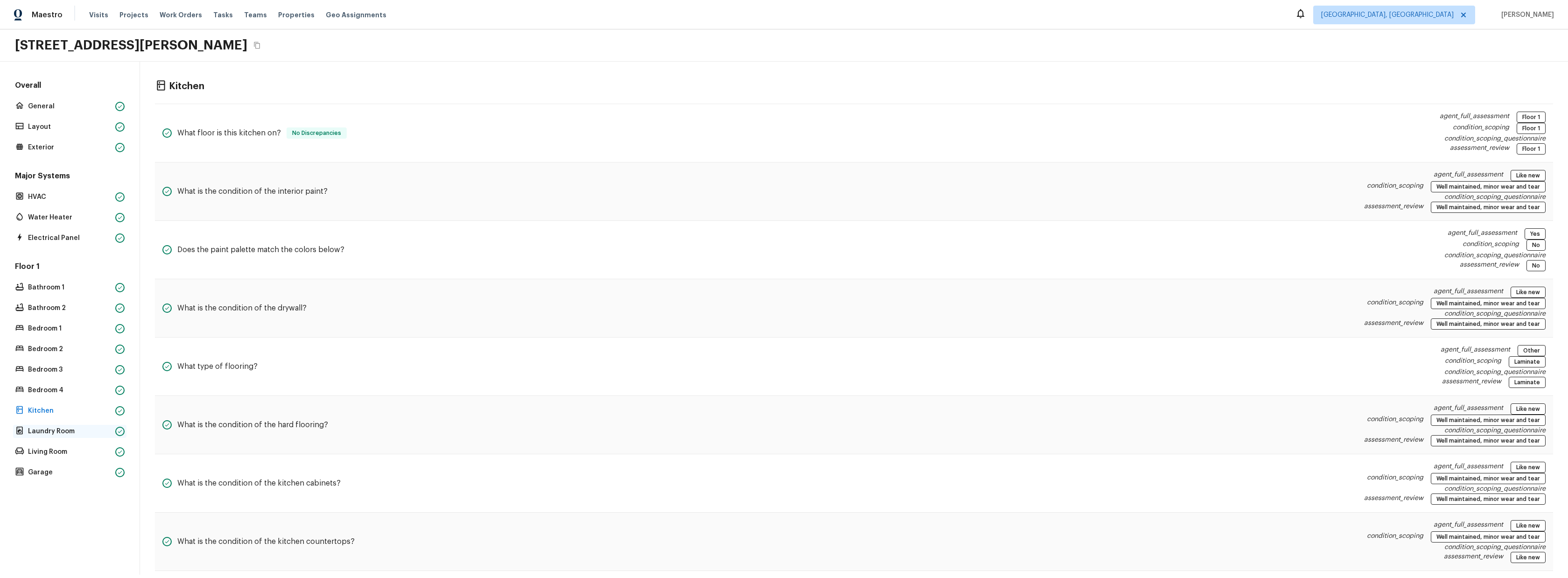
click at [49, 427] on p "Laundry Room" at bounding box center [69, 432] width 84 height 9
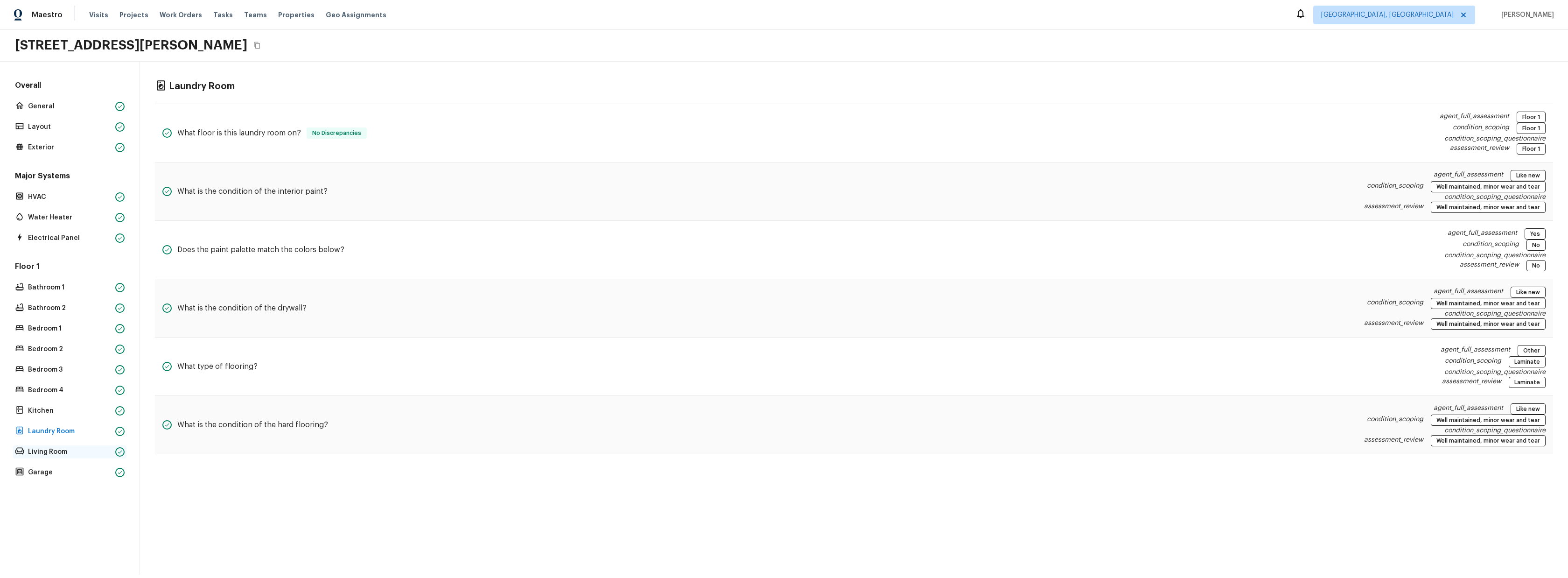
click at [46, 455] on p "Living Room" at bounding box center [69, 452] width 84 height 9
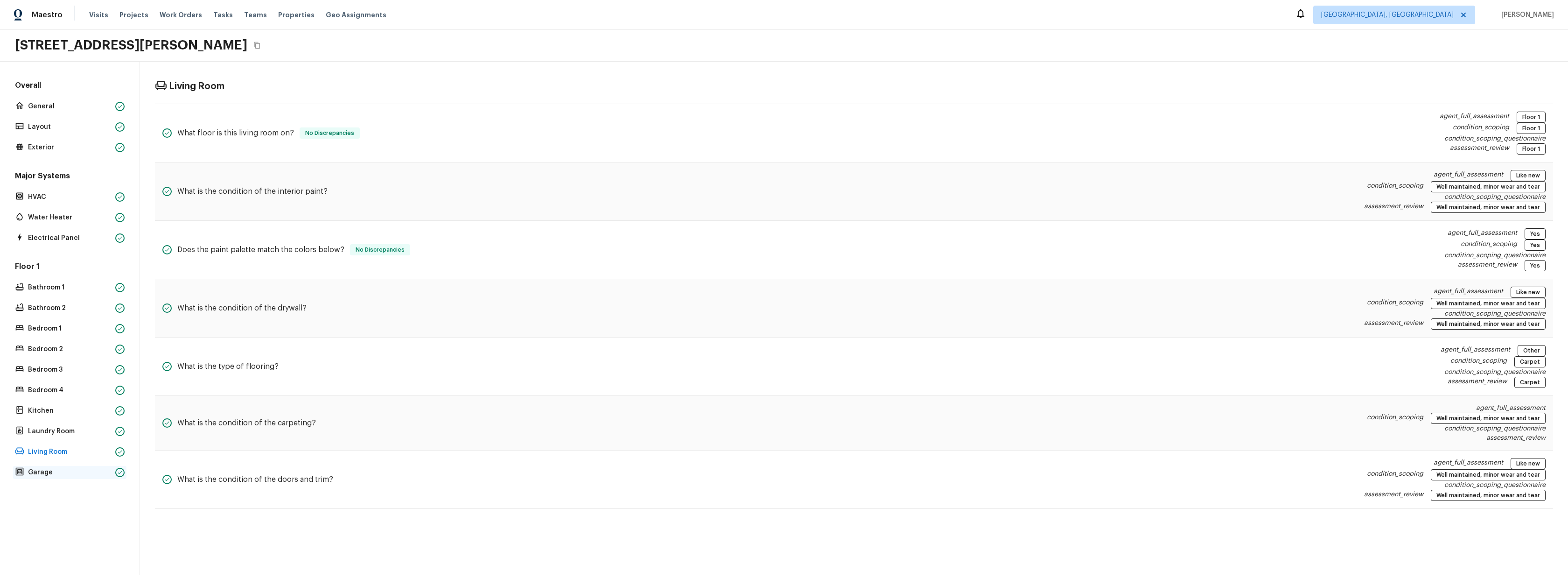
click at [45, 474] on p "Garage" at bounding box center [69, 472] width 84 height 9
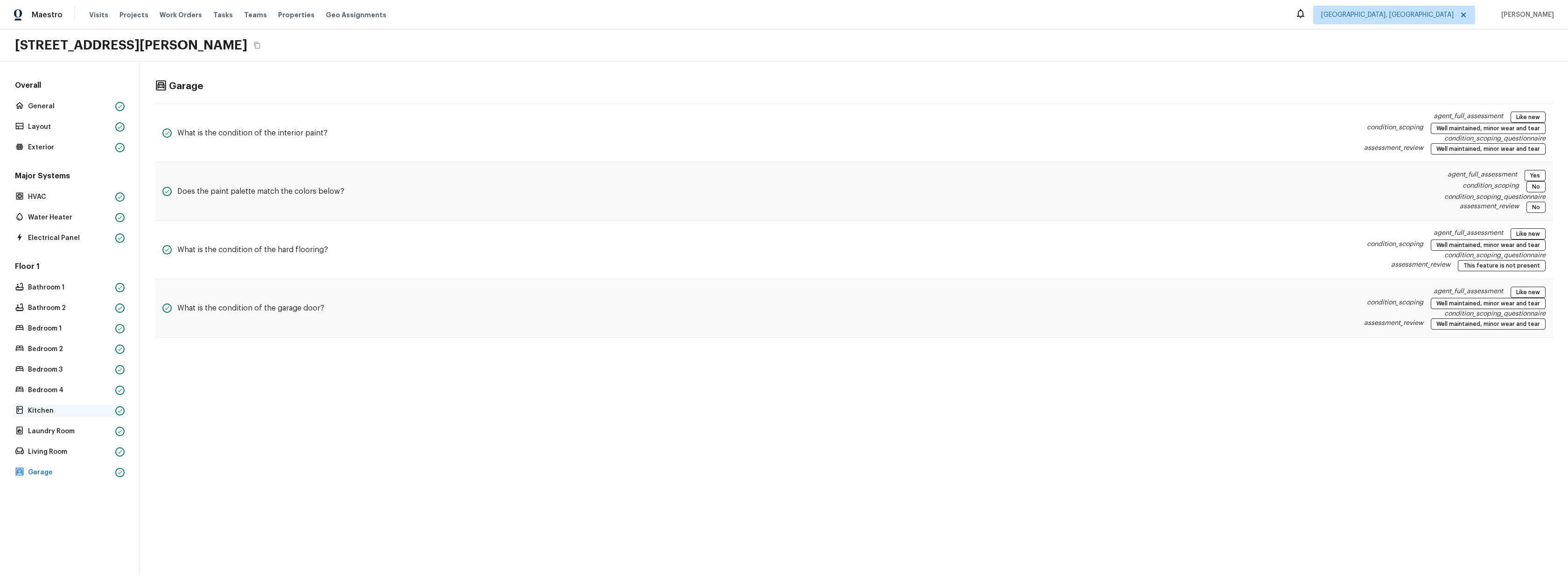
click at [60, 407] on p "Kitchen" at bounding box center [69, 411] width 84 height 9
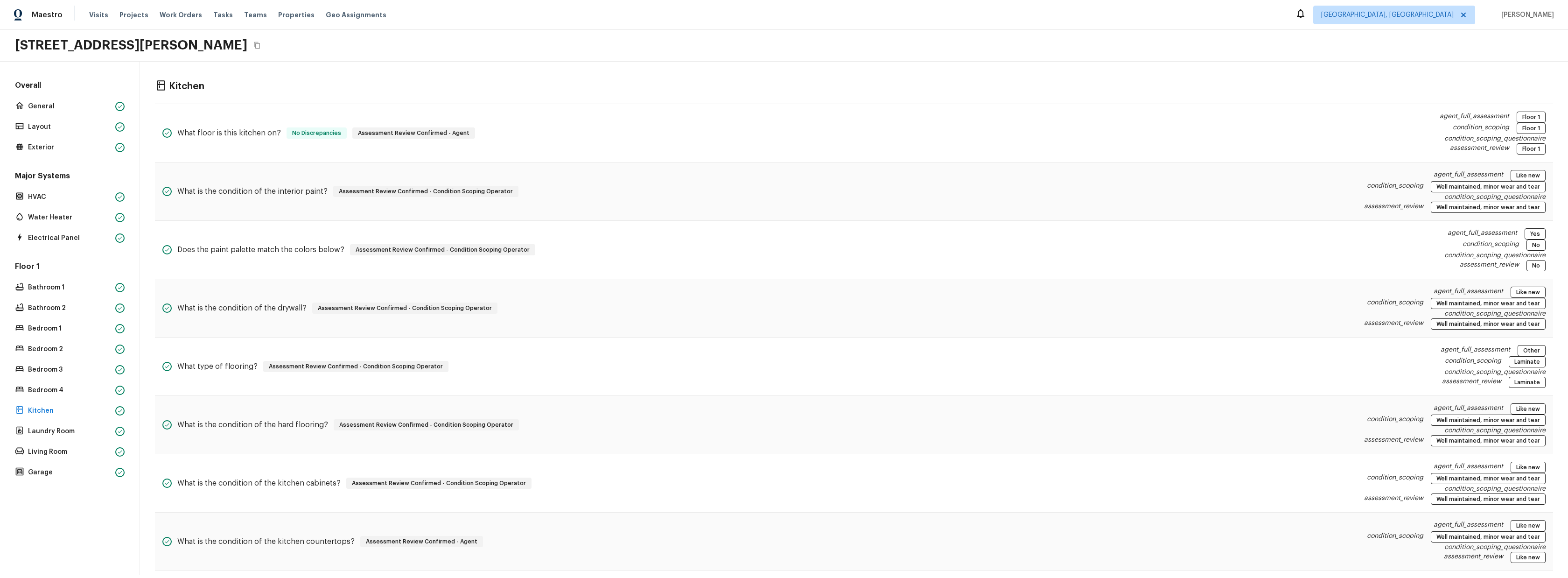
click at [568, 87] on div "Kitchen" at bounding box center [854, 86] width 1399 height 12
click at [582, 80] on div "Kitchen" at bounding box center [854, 86] width 1399 height 12
click at [557, 84] on div "Kitchen" at bounding box center [854, 86] width 1399 height 12
click at [594, 102] on div "Kitchen What floor is this kitchen on? No Discrepancies Assessment Review Confi…" at bounding box center [854, 469] width 1428 height 816
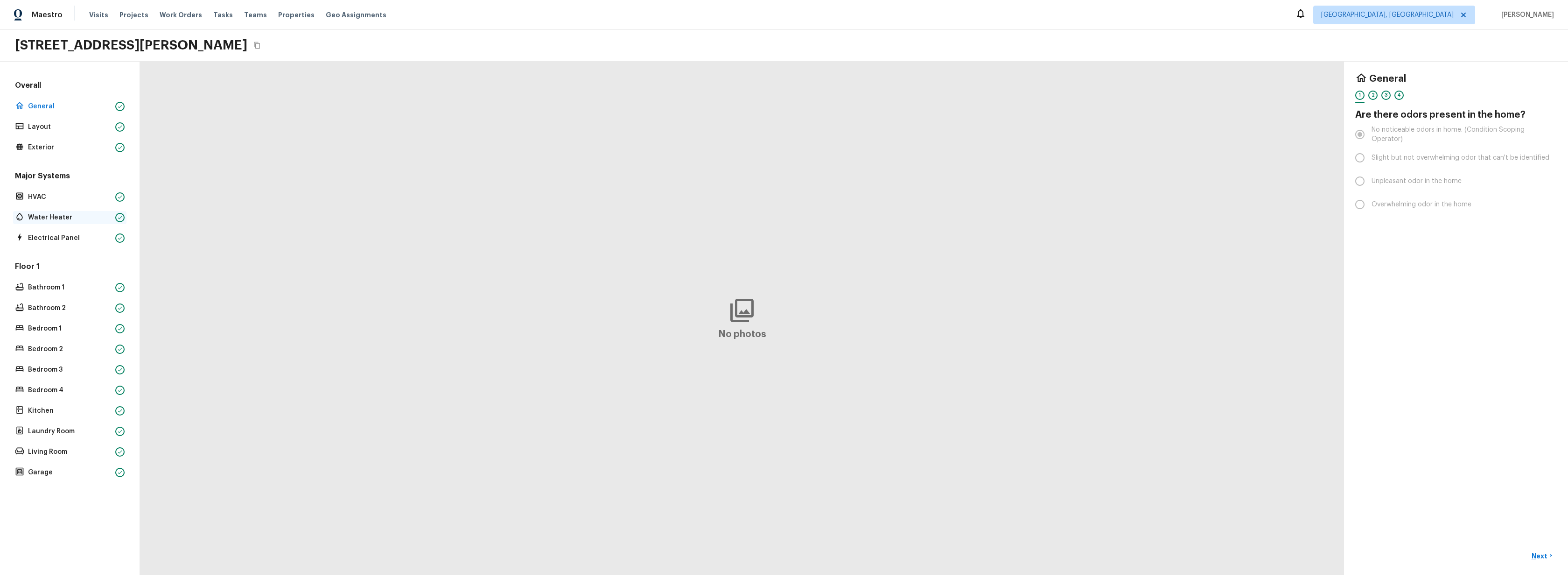
click at [57, 217] on p "Water Heater" at bounding box center [69, 218] width 84 height 9
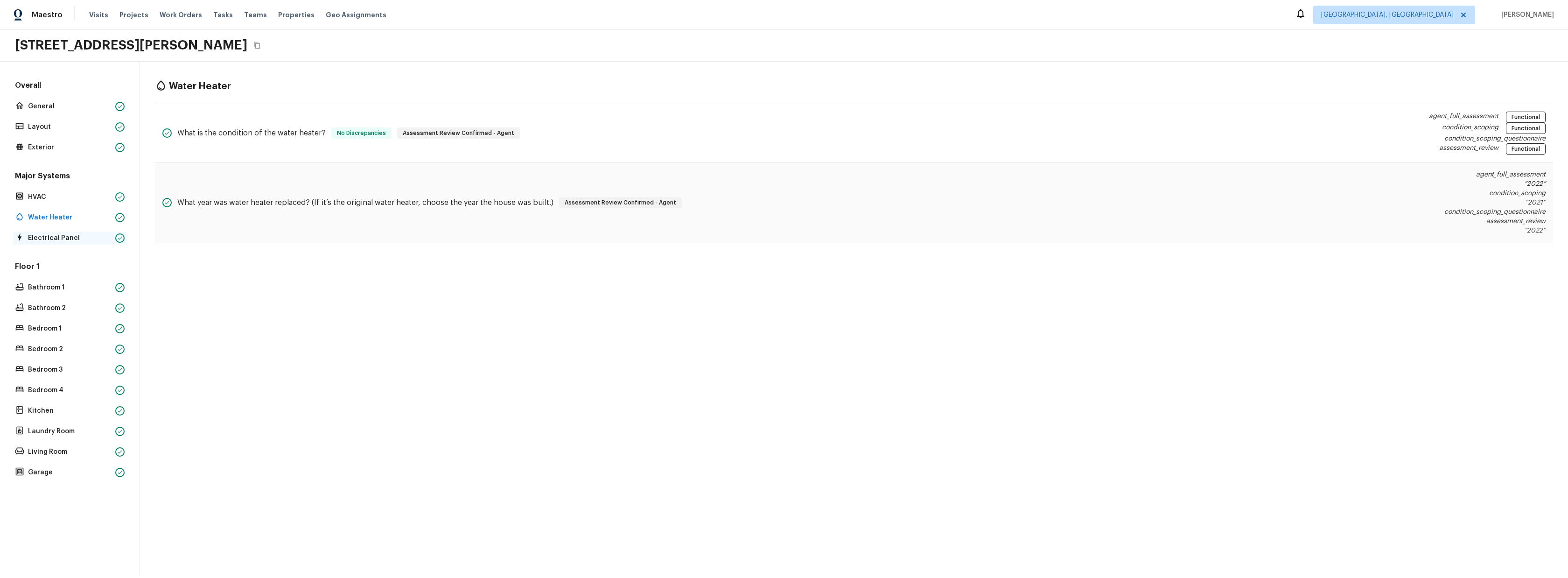
click at [57, 236] on p "Electrical Panel" at bounding box center [69, 238] width 84 height 9
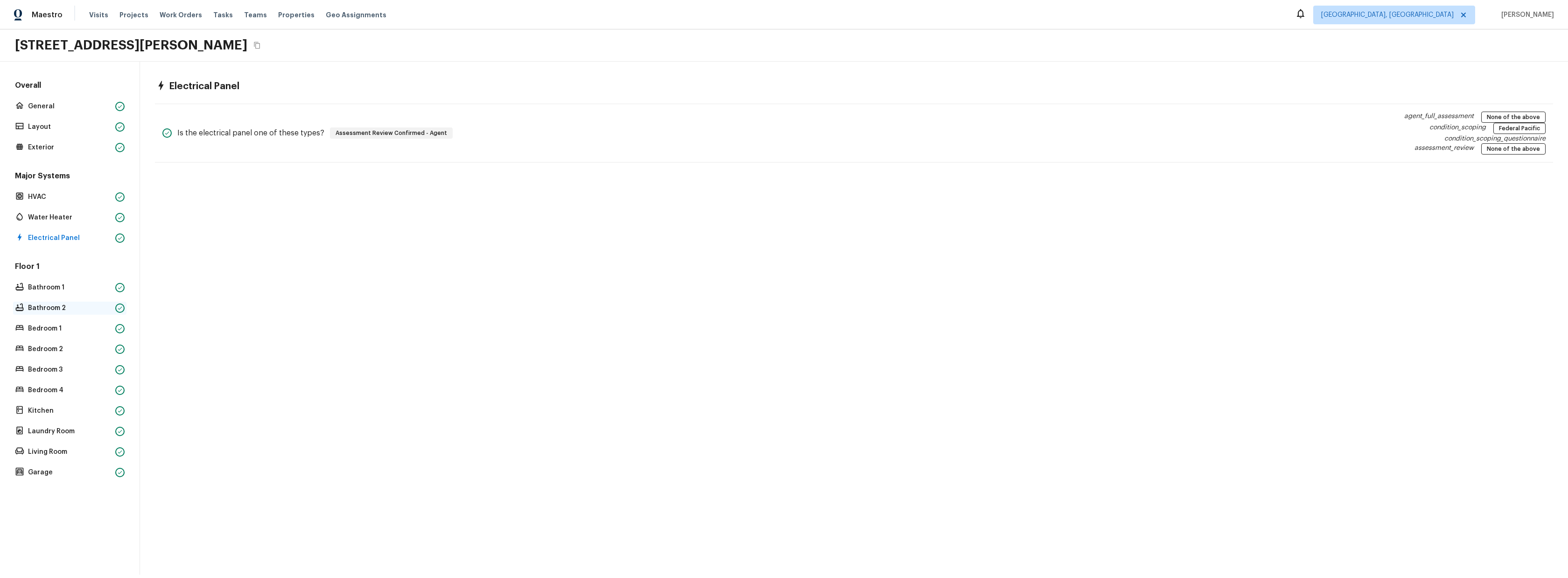
click at [61, 311] on p "Bathroom 2" at bounding box center [69, 308] width 84 height 9
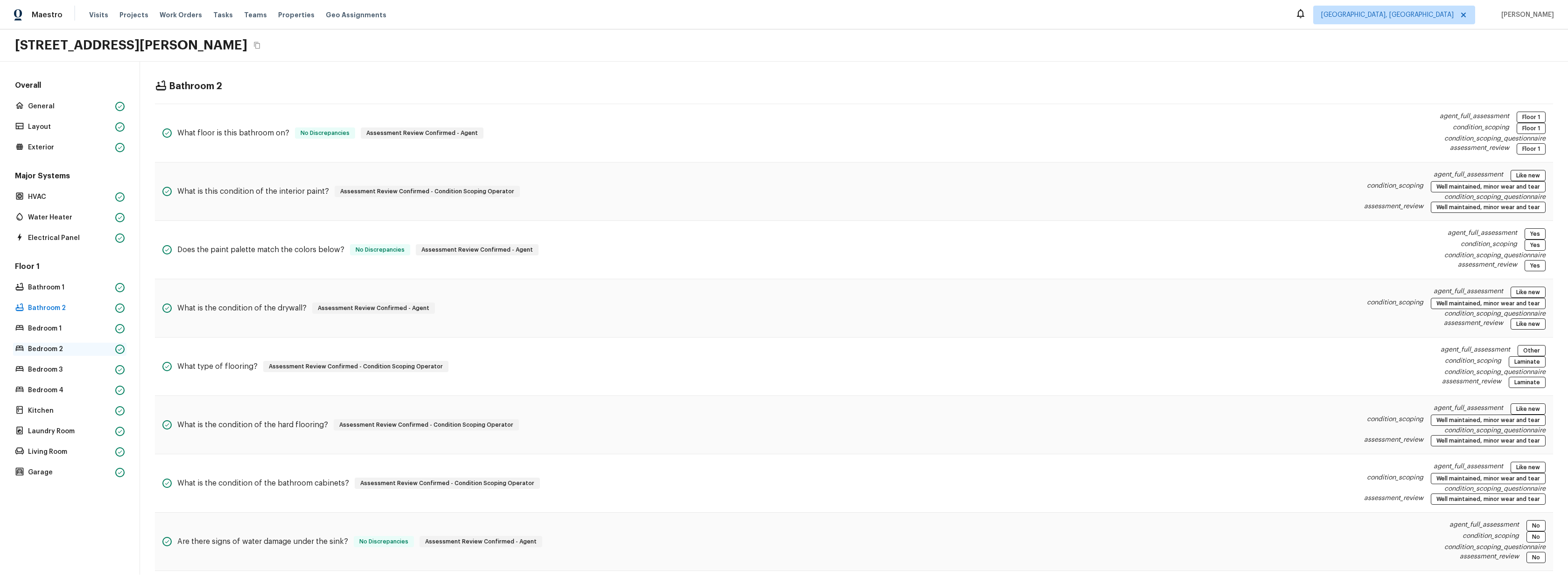
click at [59, 349] on p "Bedroom 2" at bounding box center [69, 349] width 84 height 9
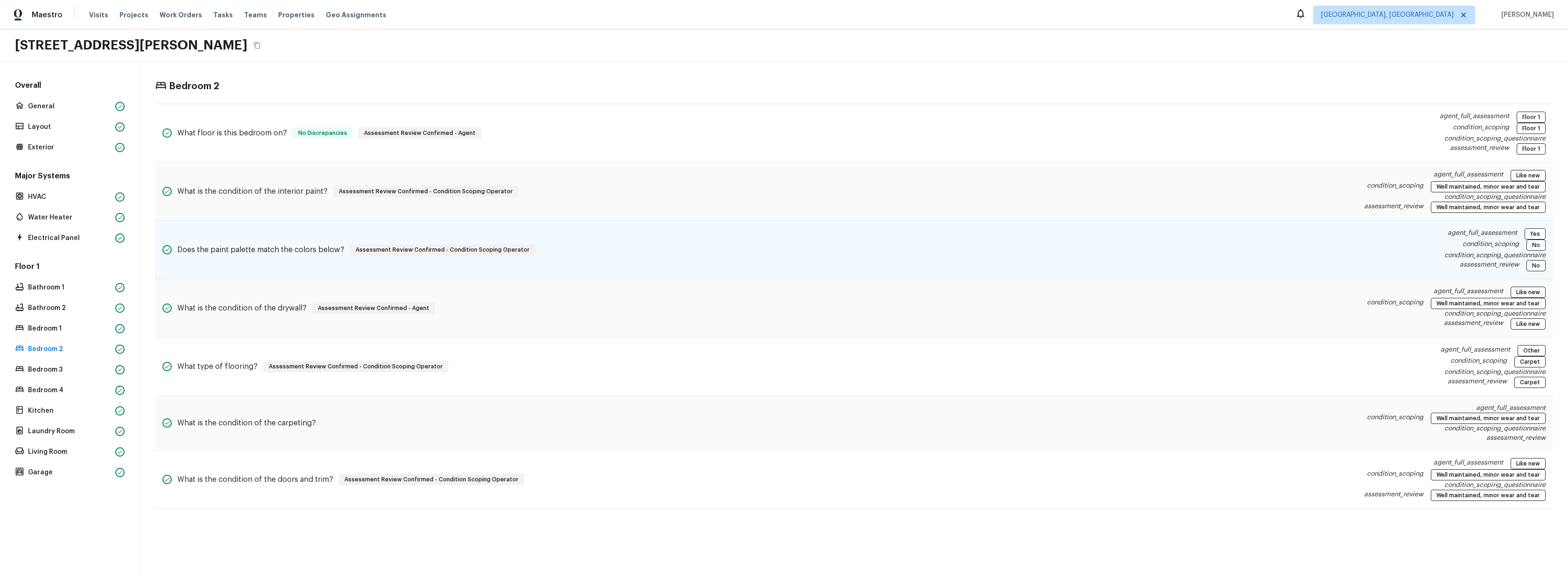
click at [749, 243] on div "Does the paint palette match the colors below? Assessment Review Confirmed - Co…" at bounding box center [854, 250] width 1399 height 58
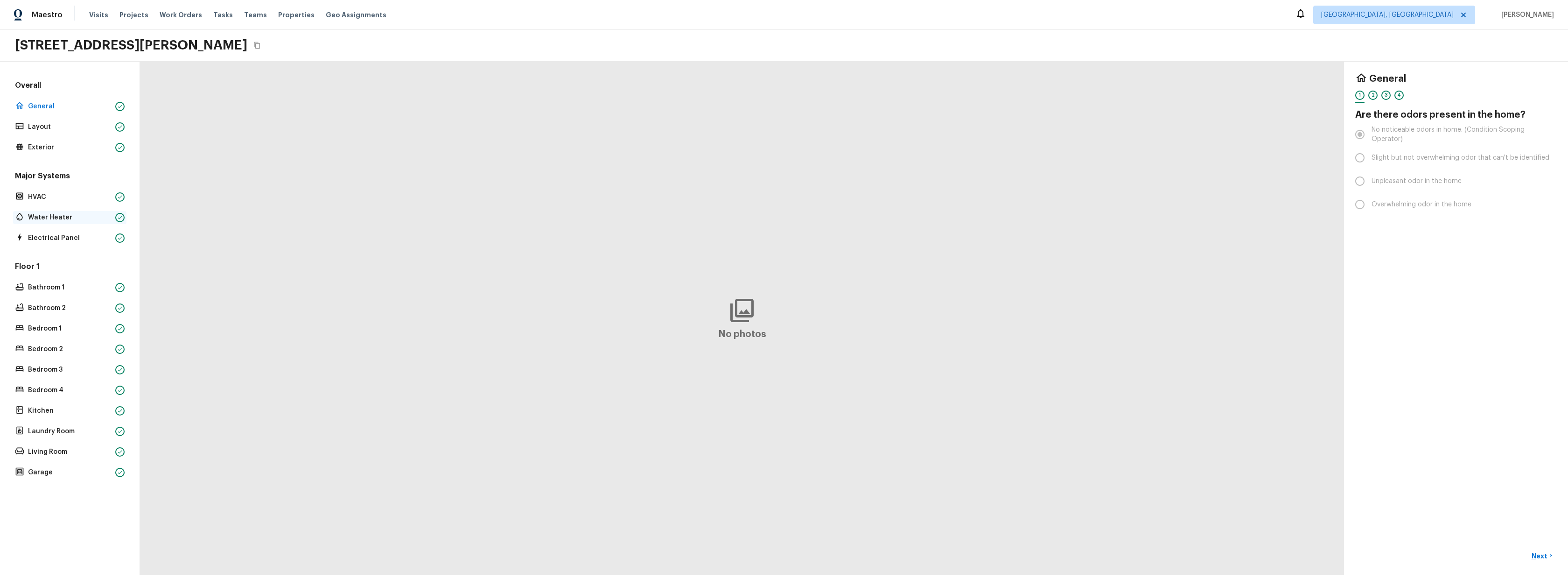
click at [73, 218] on p "Water Heater" at bounding box center [69, 218] width 84 height 9
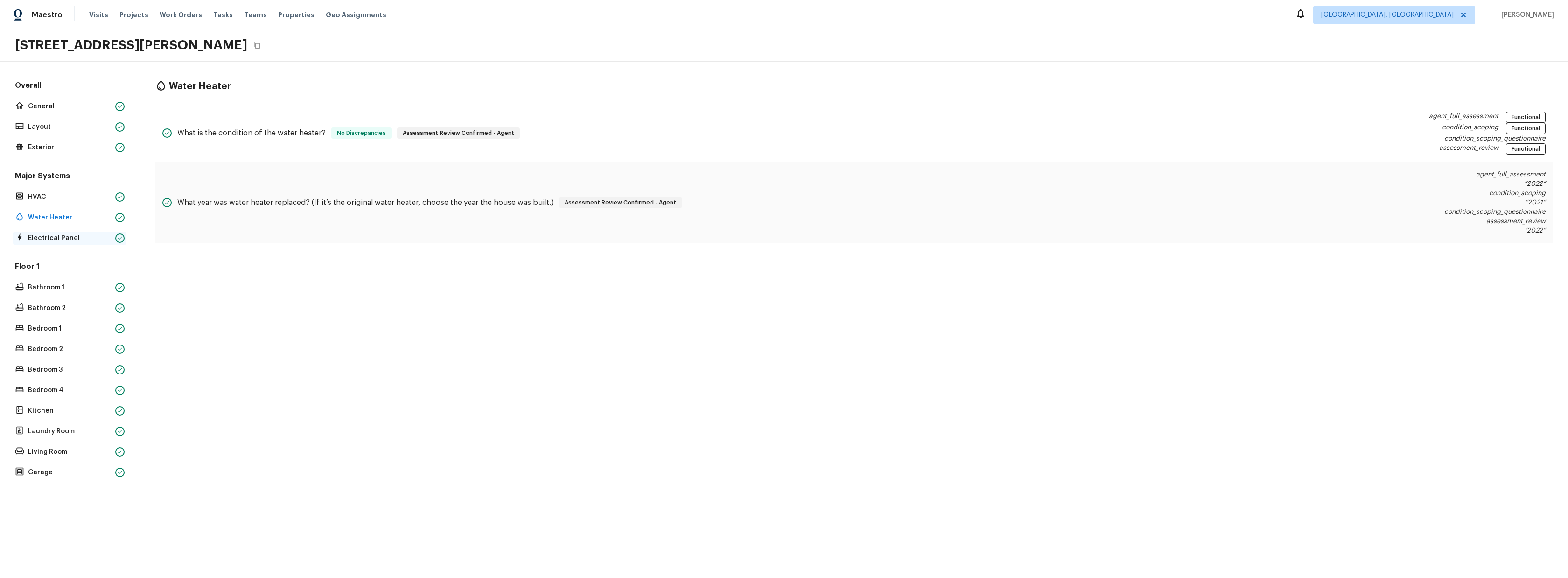
click at [73, 239] on p "Electrical Panel" at bounding box center [69, 238] width 84 height 9
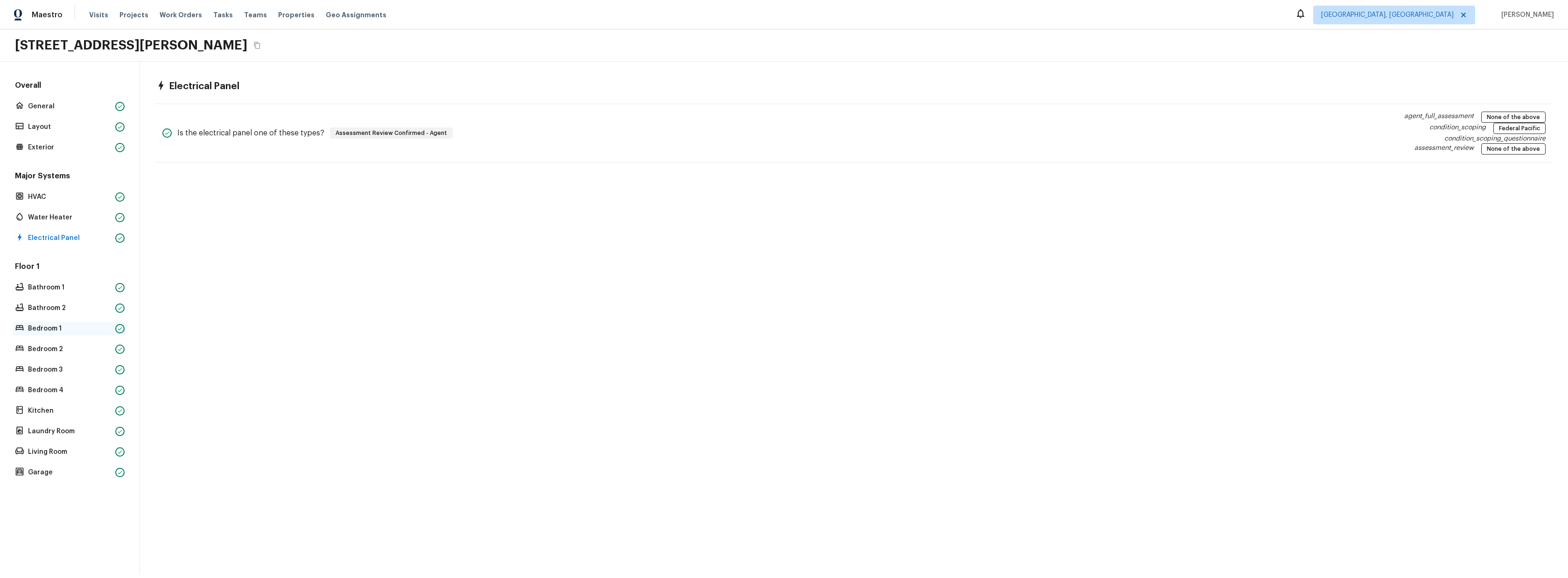
click at [78, 323] on div "Bedroom 1" at bounding box center [70, 329] width 113 height 13
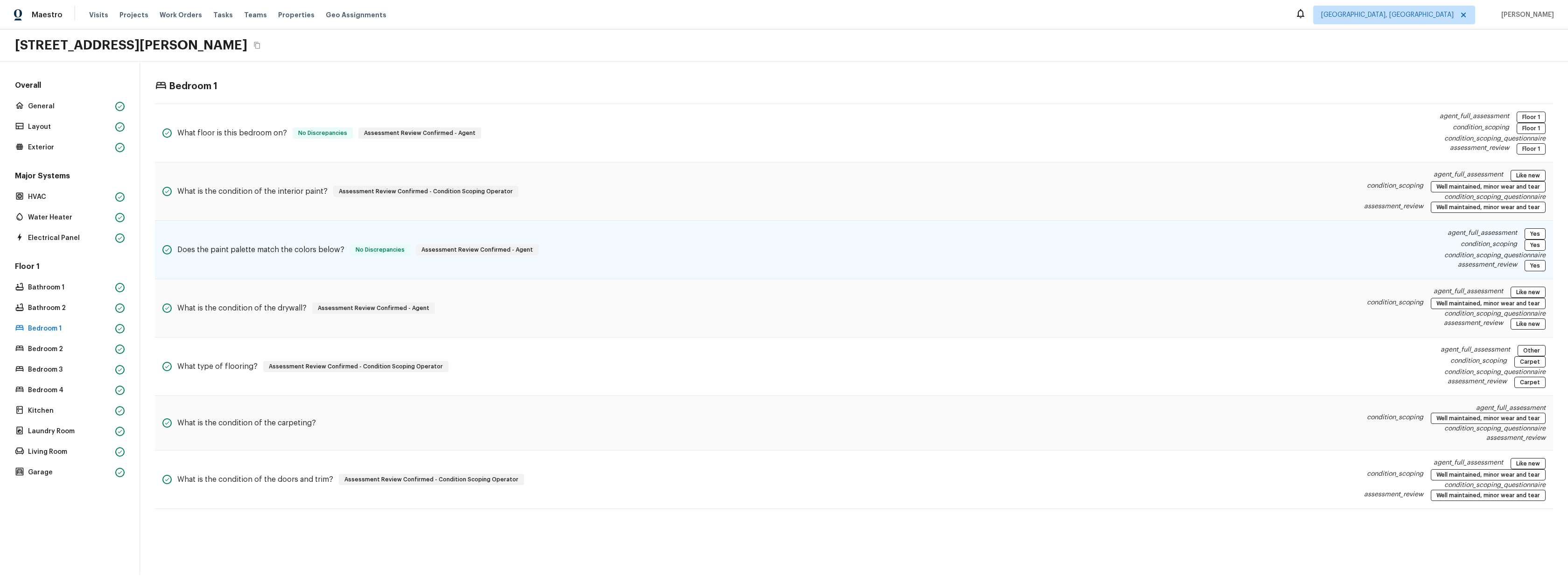
click at [755, 230] on div "Does the paint palette match the colors below? No Discrepancies Assessment Revi…" at bounding box center [854, 250] width 1399 height 58
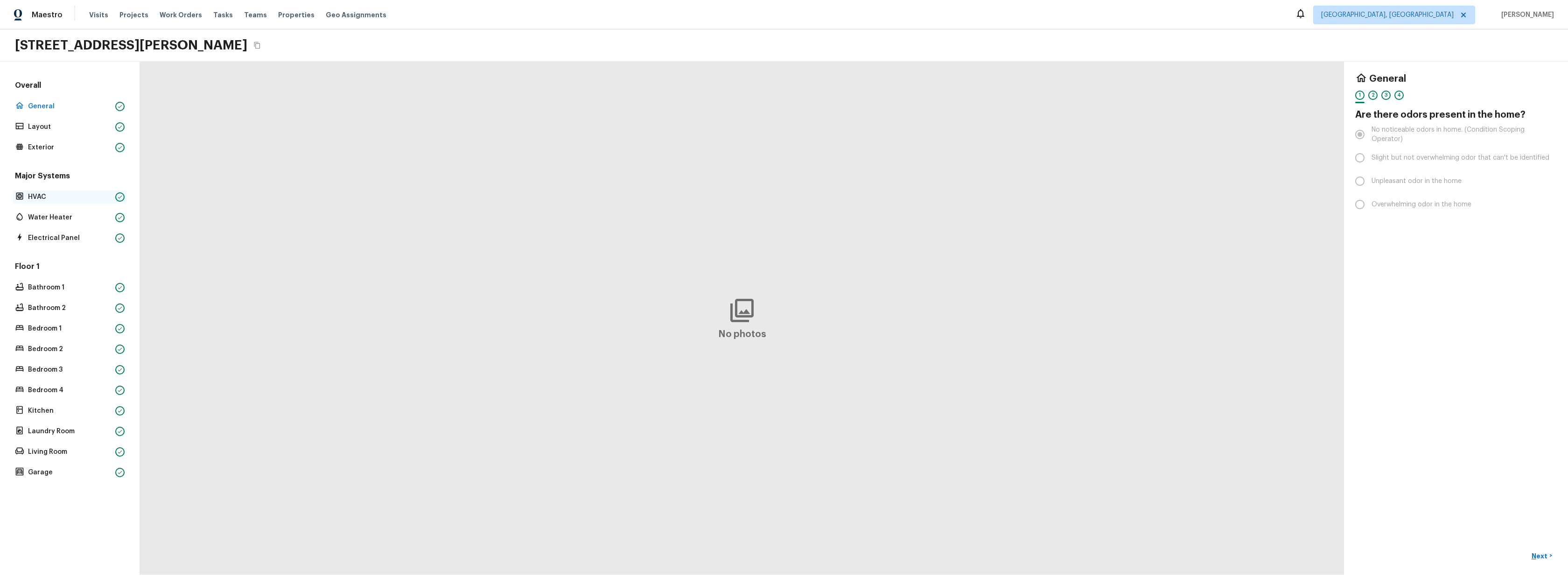
click at [56, 197] on p "HVAC" at bounding box center [69, 197] width 84 height 9
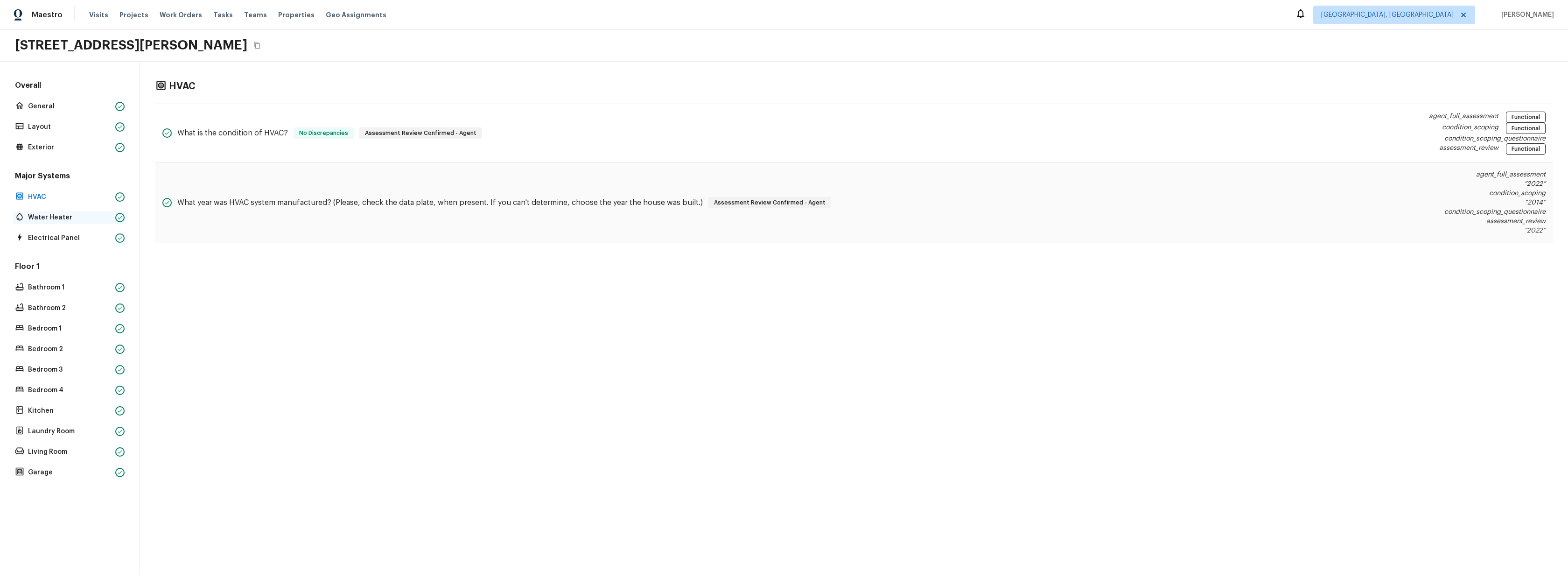
click at [67, 224] on div "Water Heater" at bounding box center [70, 218] width 113 height 13
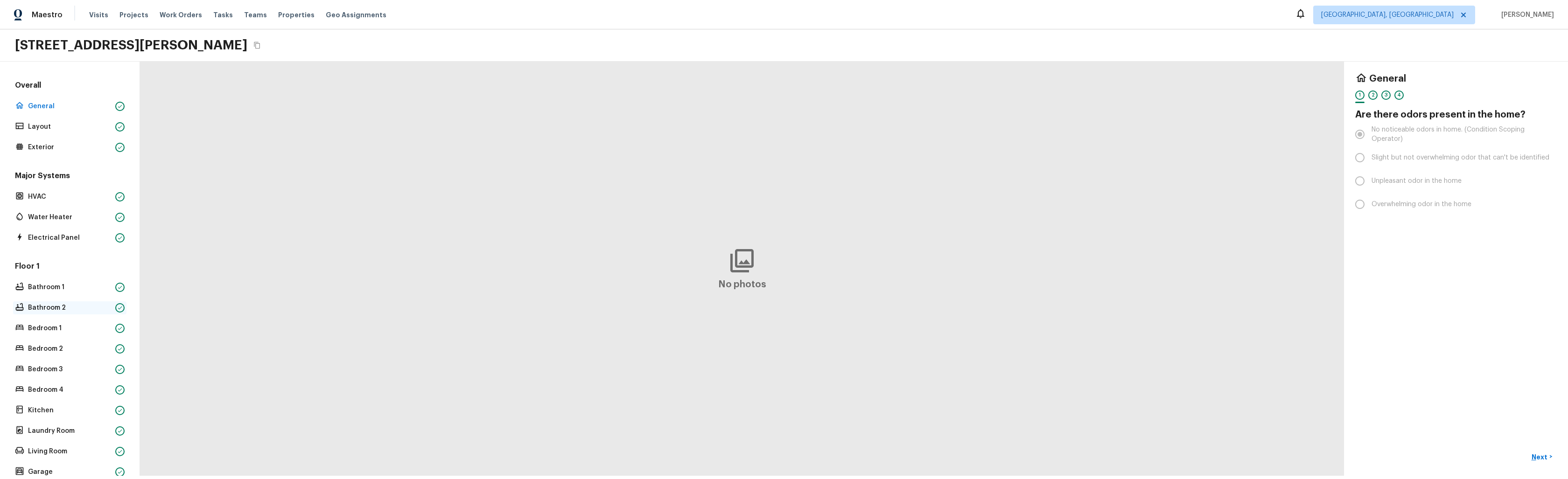
click at [40, 309] on p "Bathroom 2" at bounding box center [69, 308] width 84 height 9
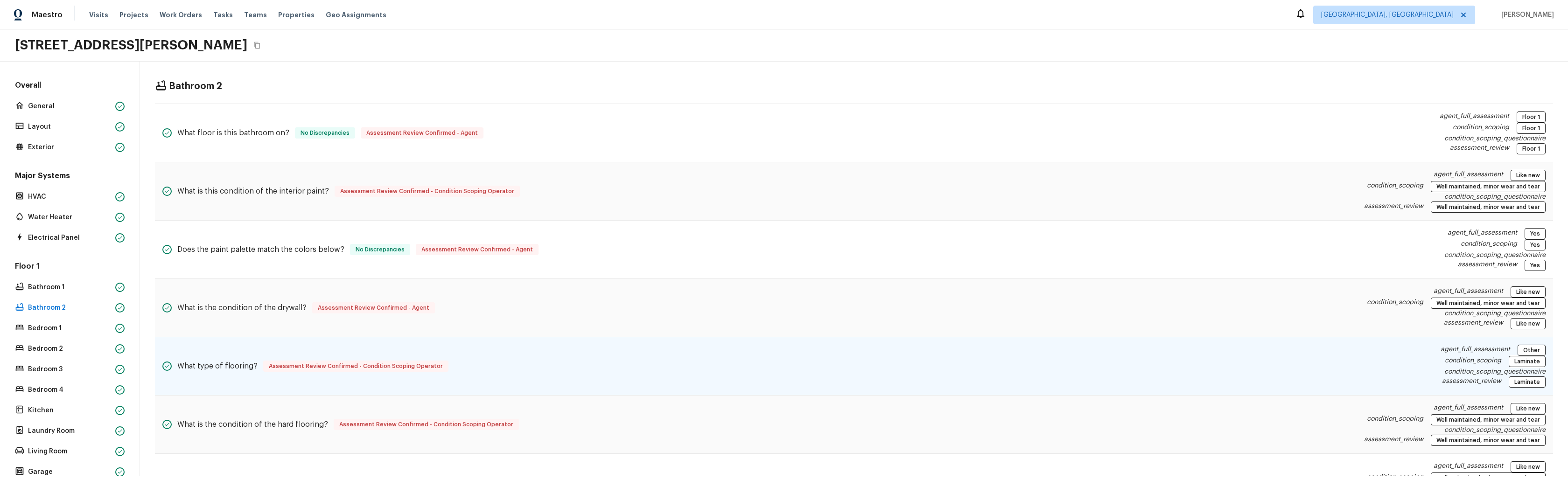
click at [977, 354] on div "What type of flooring? Assessment Review Confirmed - Condition Scoping Operator…" at bounding box center [854, 366] width 1399 height 58
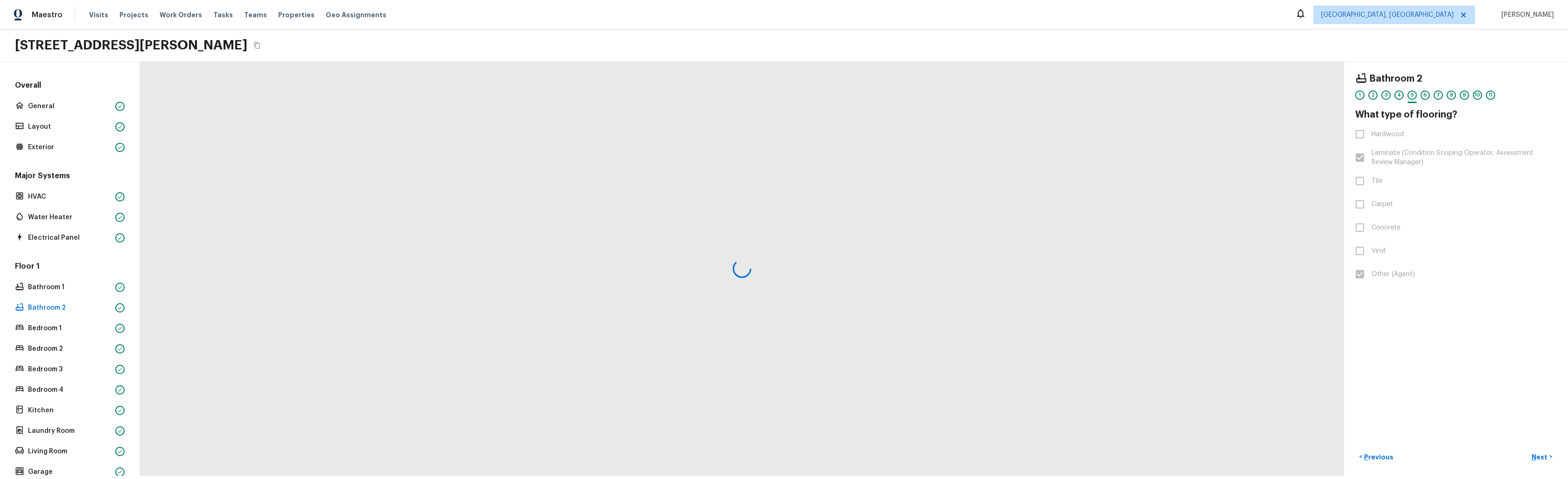
checkbox input "true"
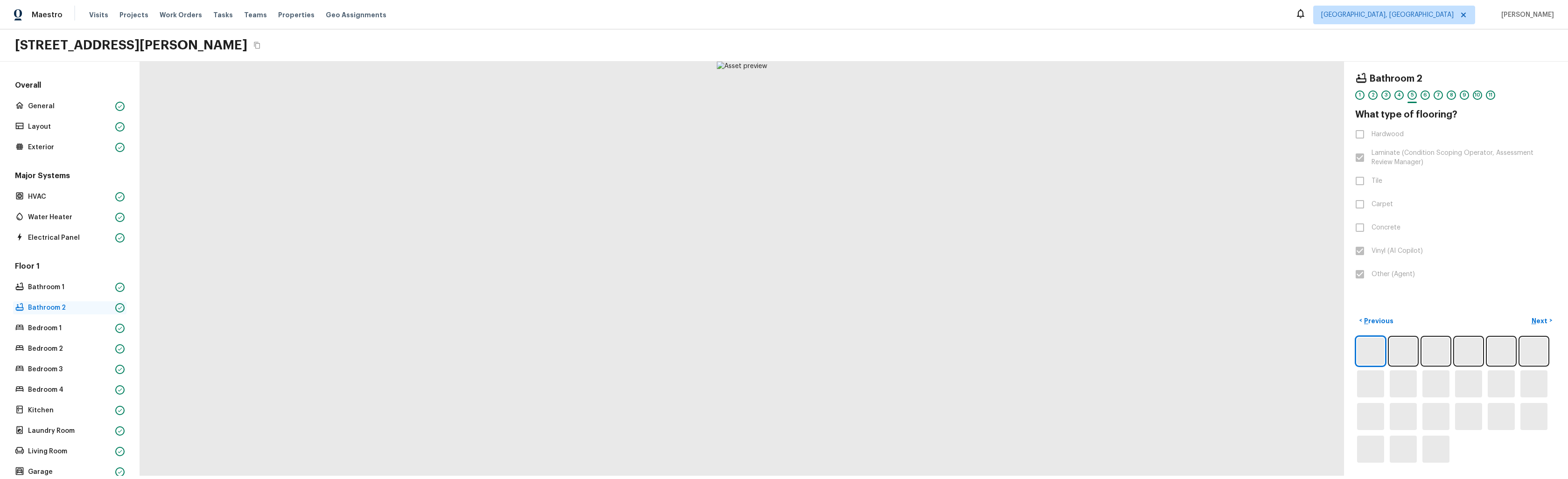
click at [46, 304] on p "Bathroom 2" at bounding box center [69, 308] width 84 height 9
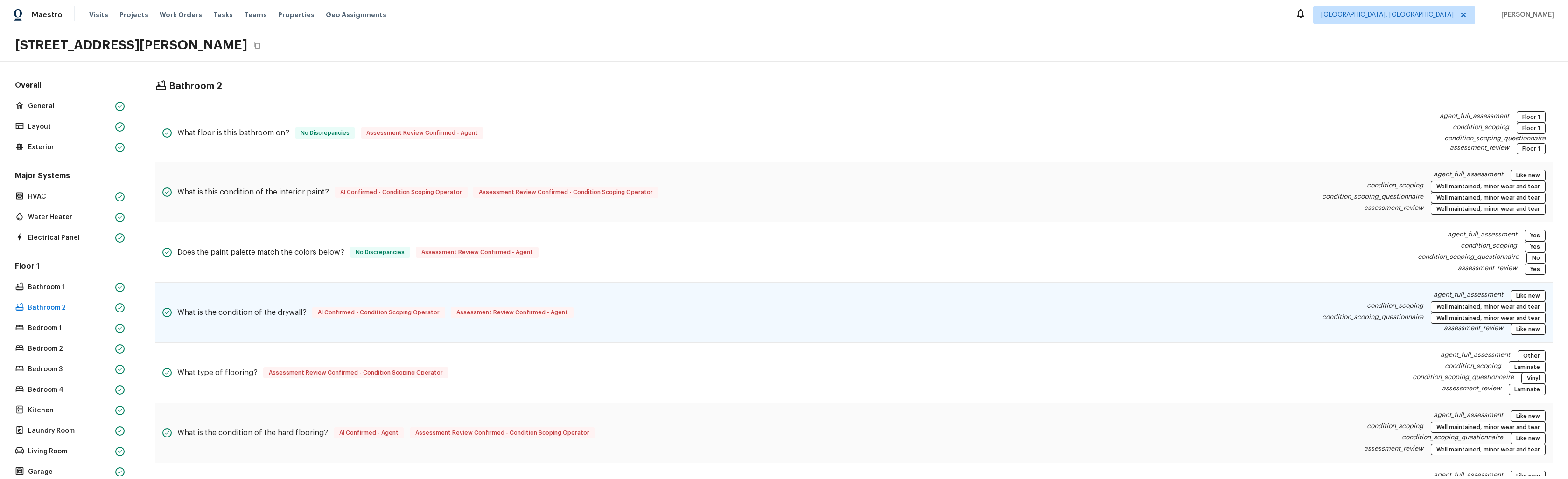
click at [744, 329] on div "What is the condition of the drywall? AI Confirmed - Condition Scoping Operator…" at bounding box center [854, 312] width 1399 height 60
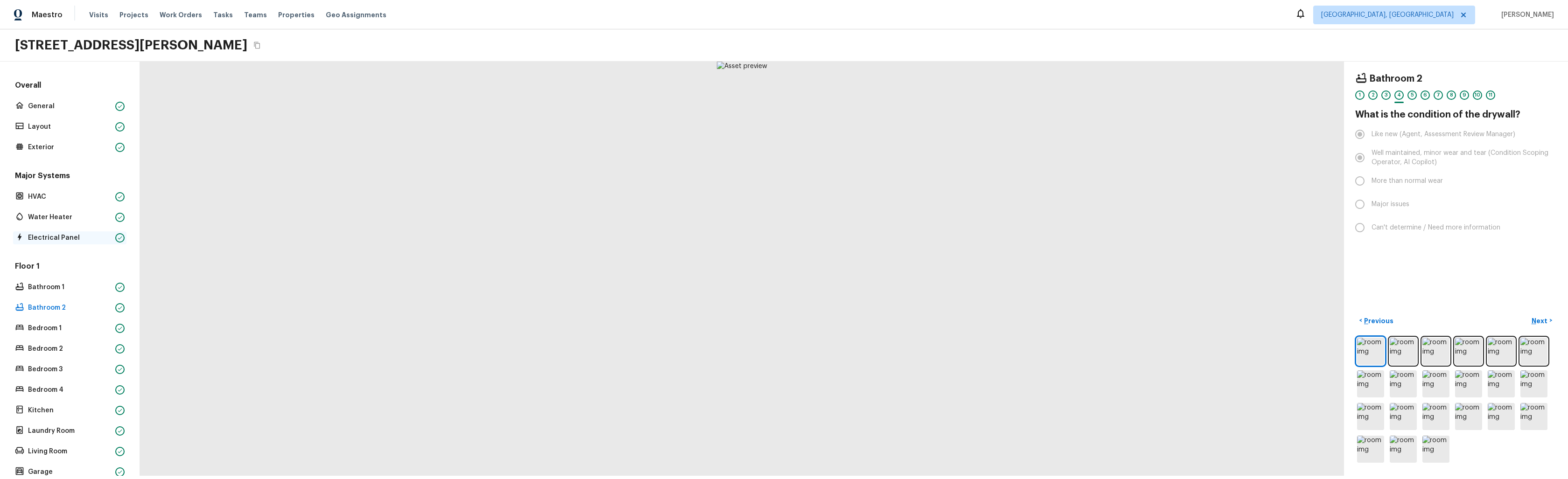
click at [57, 237] on p "Electrical Panel" at bounding box center [69, 238] width 84 height 9
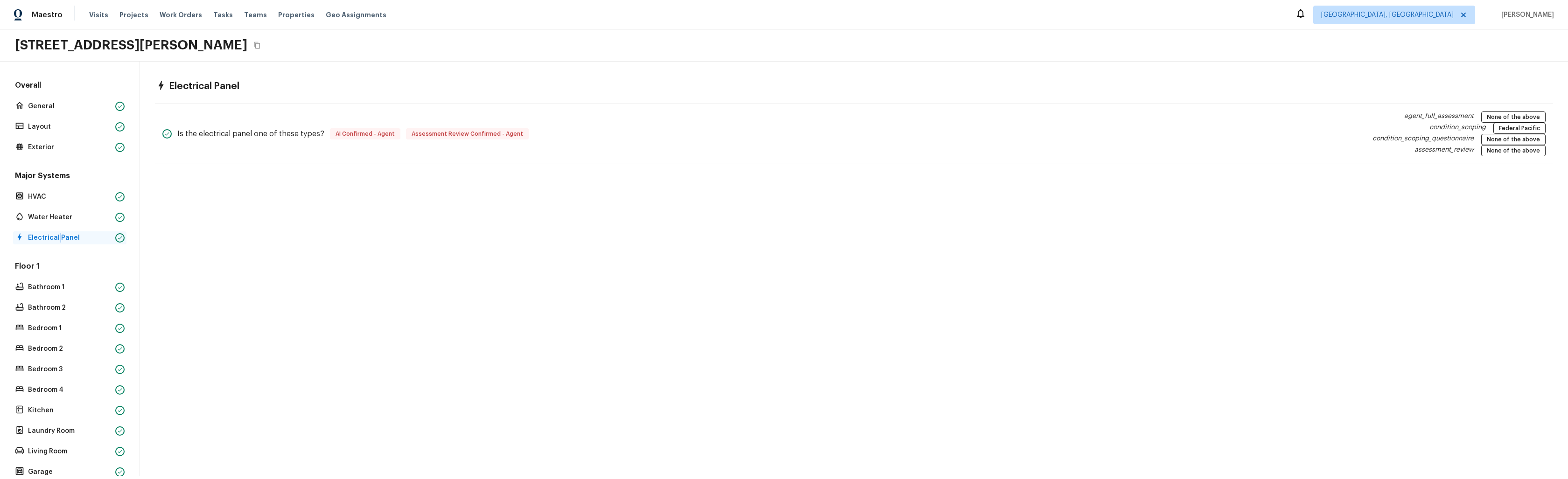
click at [57, 237] on p "Electrical Panel" at bounding box center [69, 238] width 84 height 9
click at [63, 221] on p "Water Heater" at bounding box center [69, 217] width 84 height 9
